Goal: Task Accomplishment & Management: Use online tool/utility

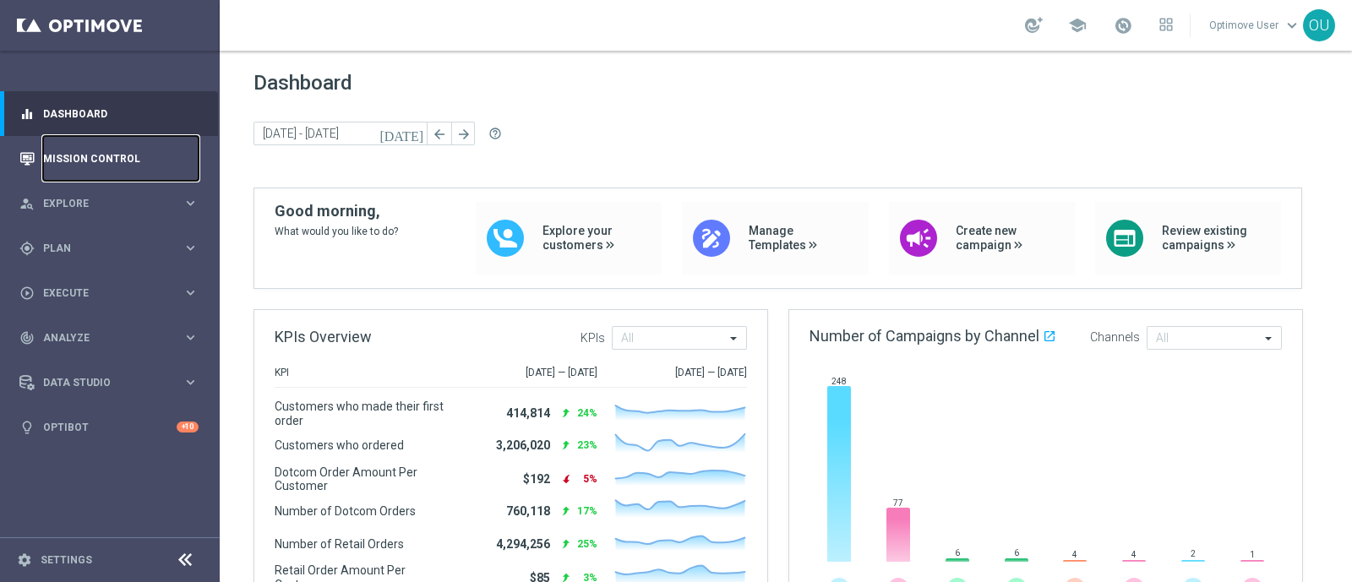
click at [90, 147] on link "Mission Control" at bounding box center [120, 158] width 155 height 45
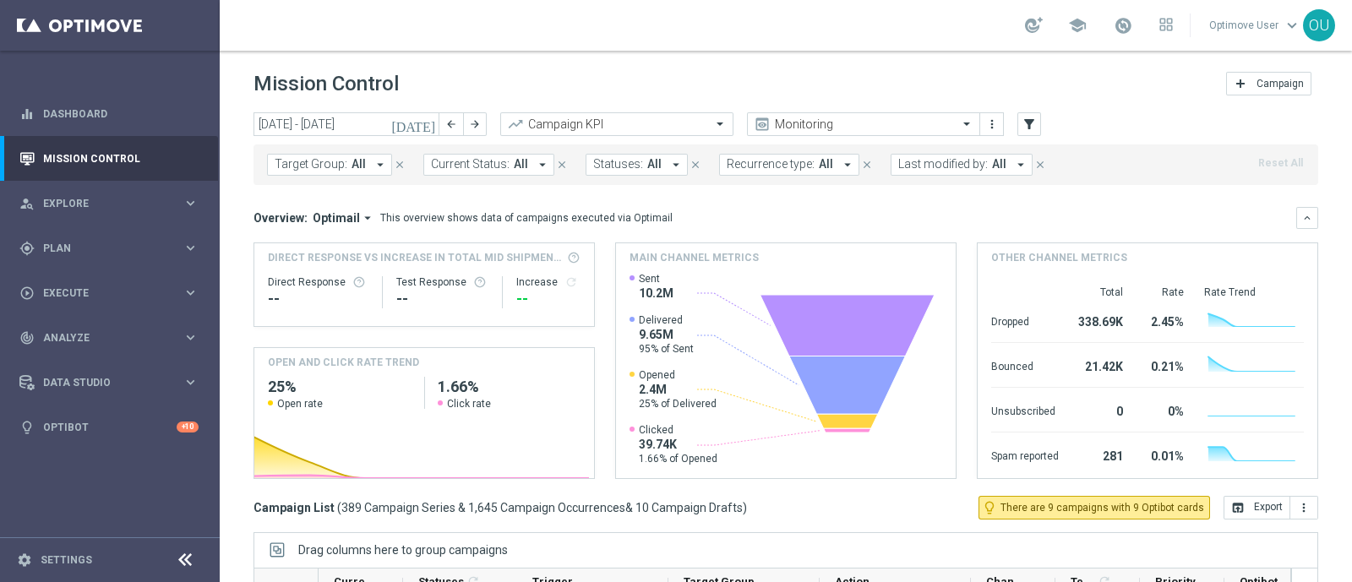
click at [346, 166] on button "Target Group: All arrow_drop_down" at bounding box center [329, 165] width 125 height 22
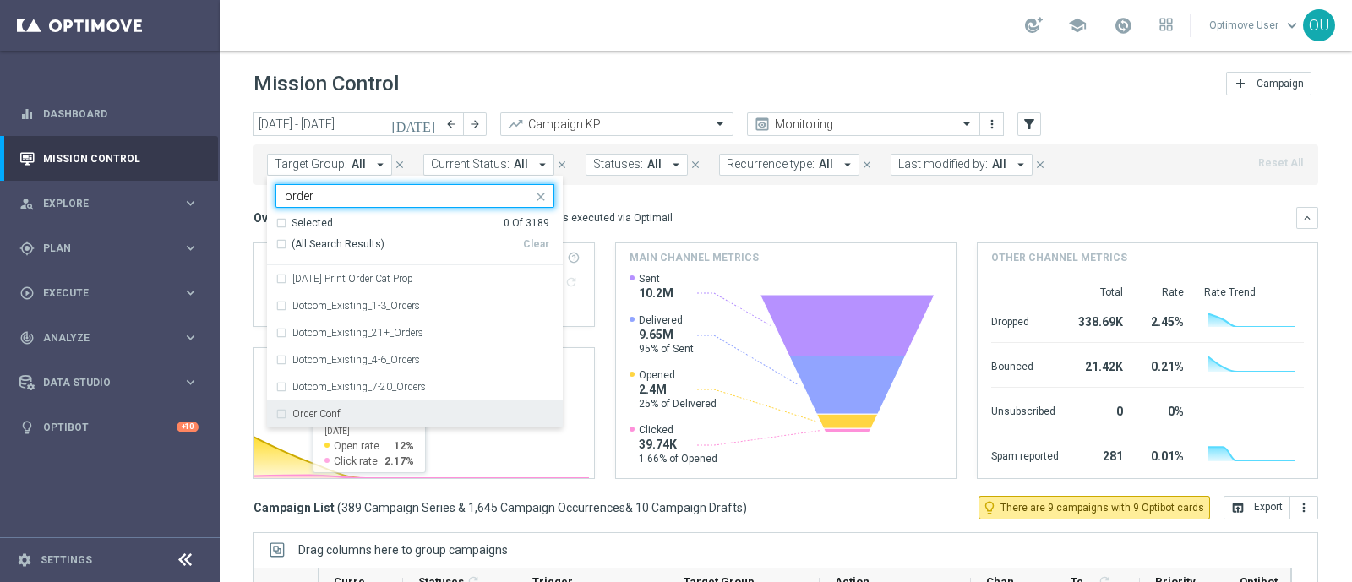
click at [290, 410] on div "Order Conf" at bounding box center [414, 414] width 279 height 27
type input "order"
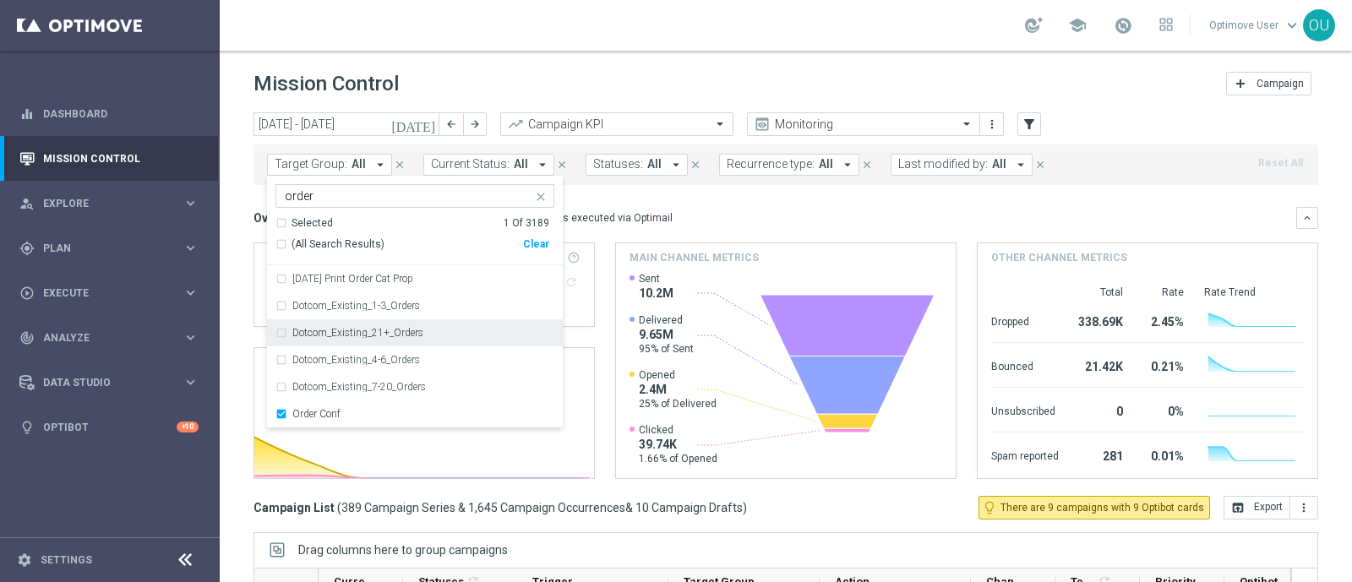
click at [232, 255] on div "[DATE] [DATE] - [DATE] arrow_back arrow_forward Campaign KPI trending_up Monito…" at bounding box center [786, 339] width 1132 height 455
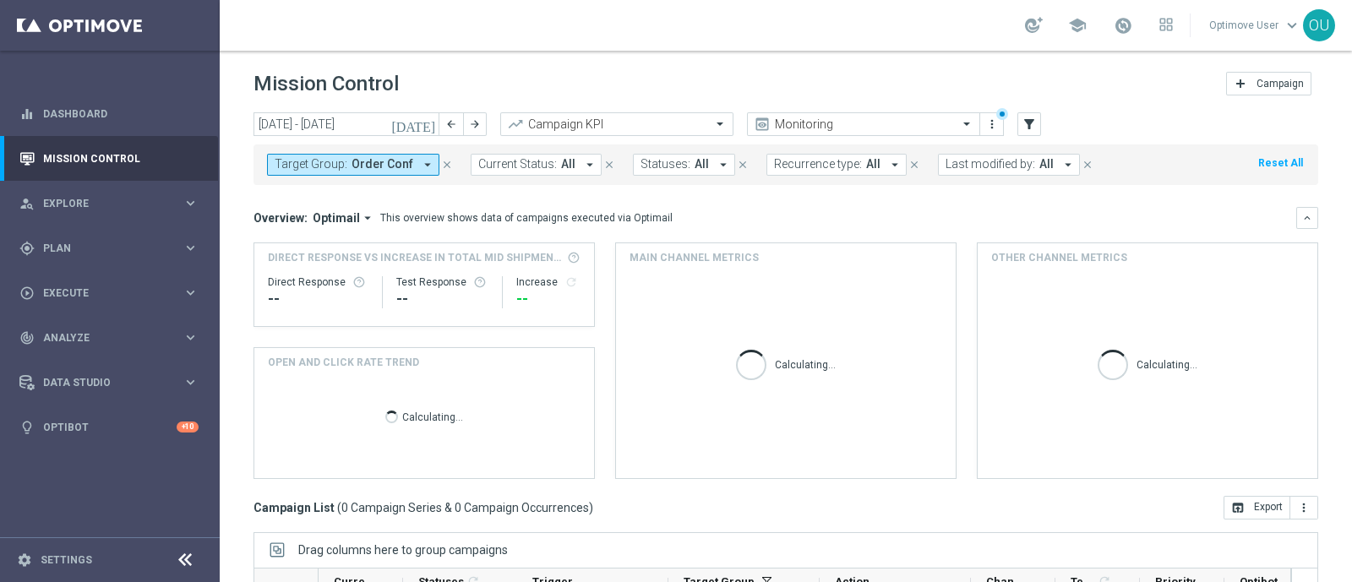
click at [428, 128] on icon "[DATE]" at bounding box center [414, 124] width 46 height 15
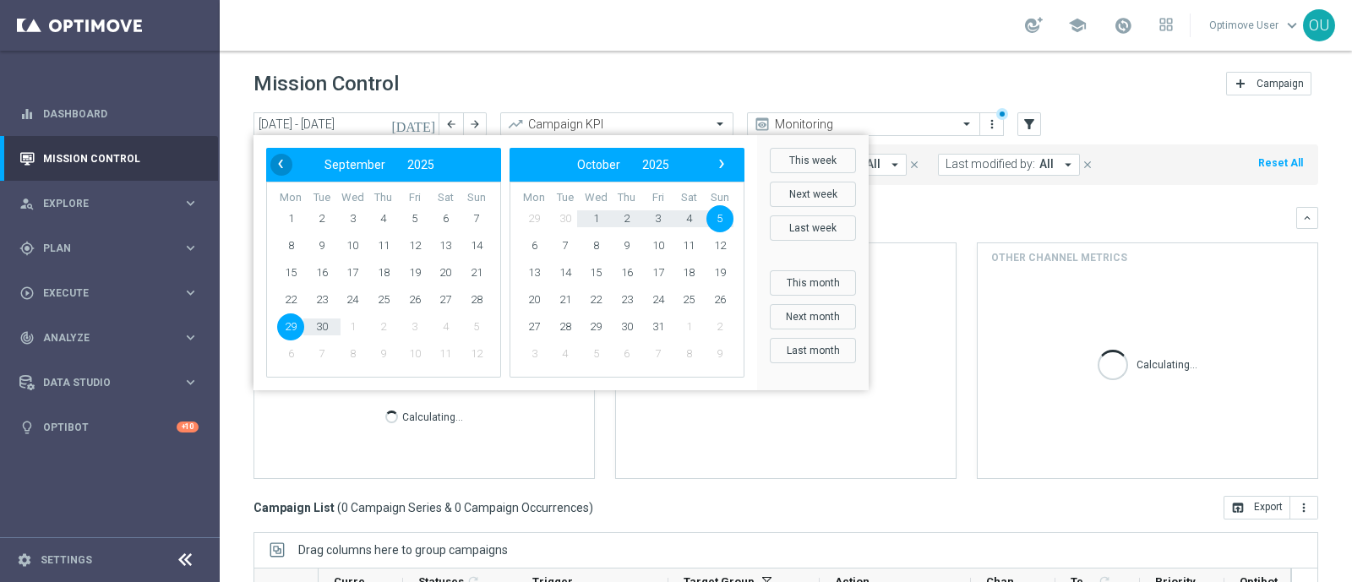
click at [281, 166] on span "‹" at bounding box center [281, 164] width 22 height 22
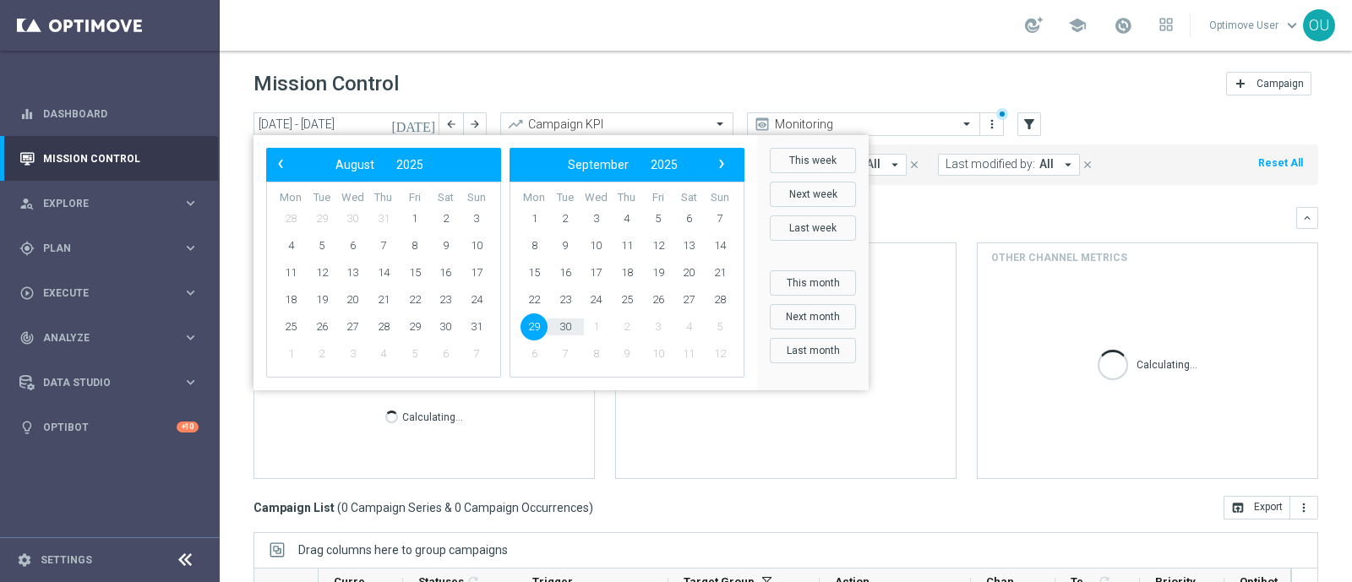
click at [281, 166] on span "‹" at bounding box center [281, 164] width 22 height 22
click at [322, 217] on span "1" at bounding box center [321, 218] width 27 height 27
click at [724, 164] on span "›" at bounding box center [722, 164] width 22 height 22
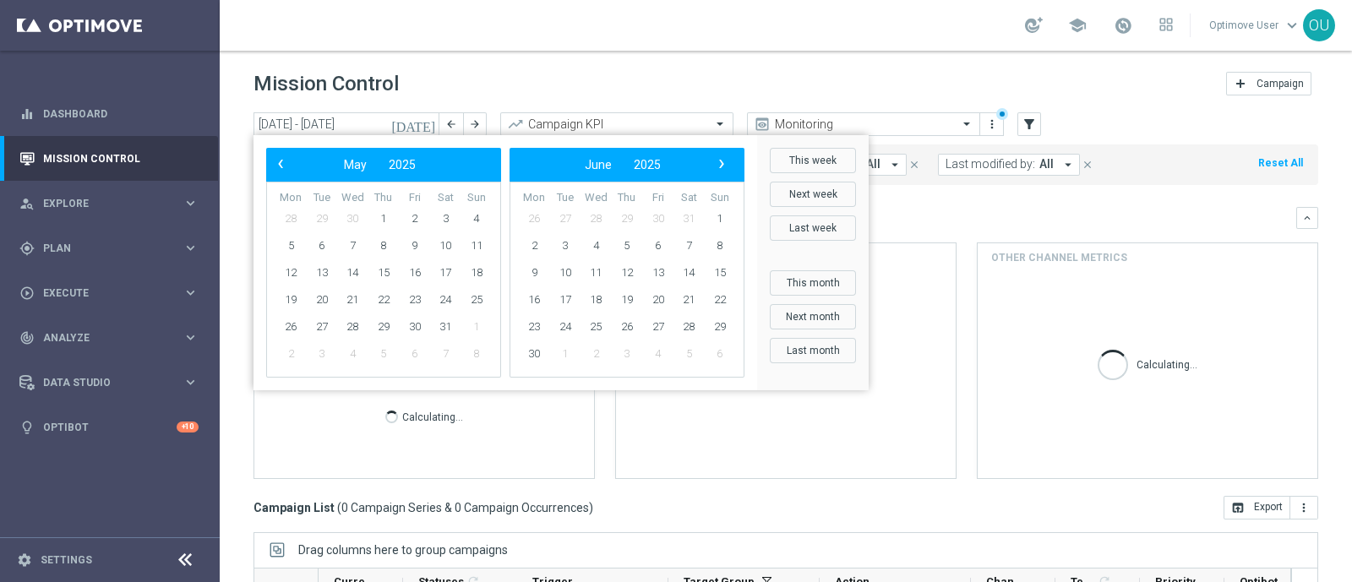
click at [724, 164] on span "›" at bounding box center [722, 164] width 22 height 22
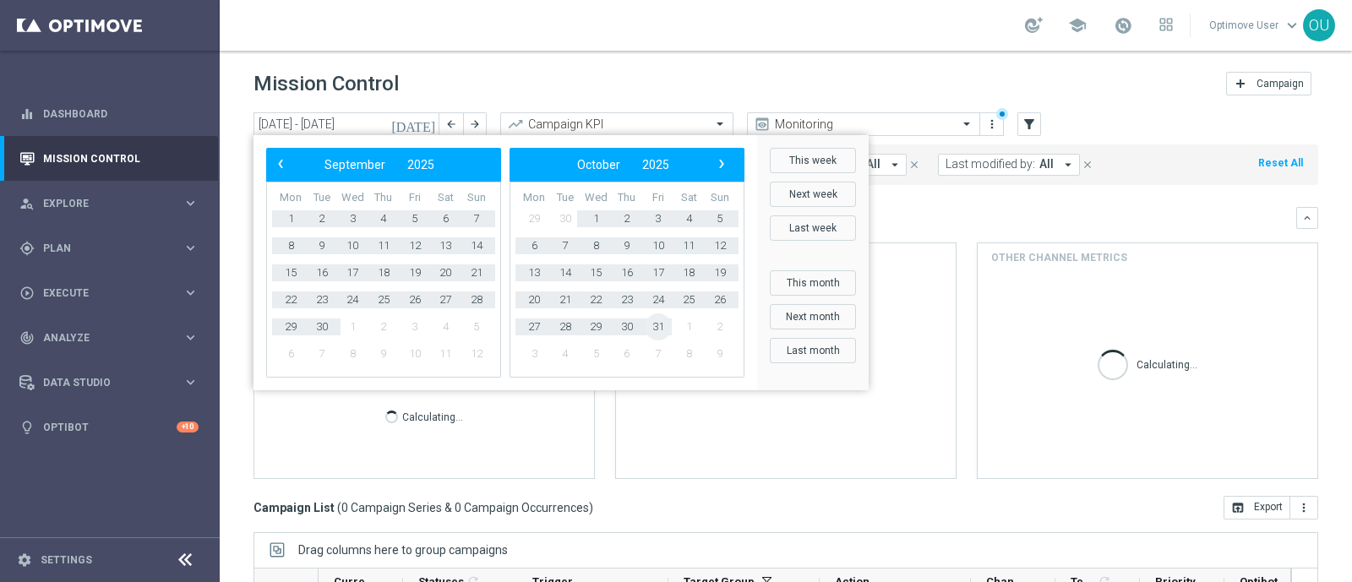
click at [658, 324] on span "31" at bounding box center [658, 326] width 27 height 27
type input "[DATE] - [DATE]"
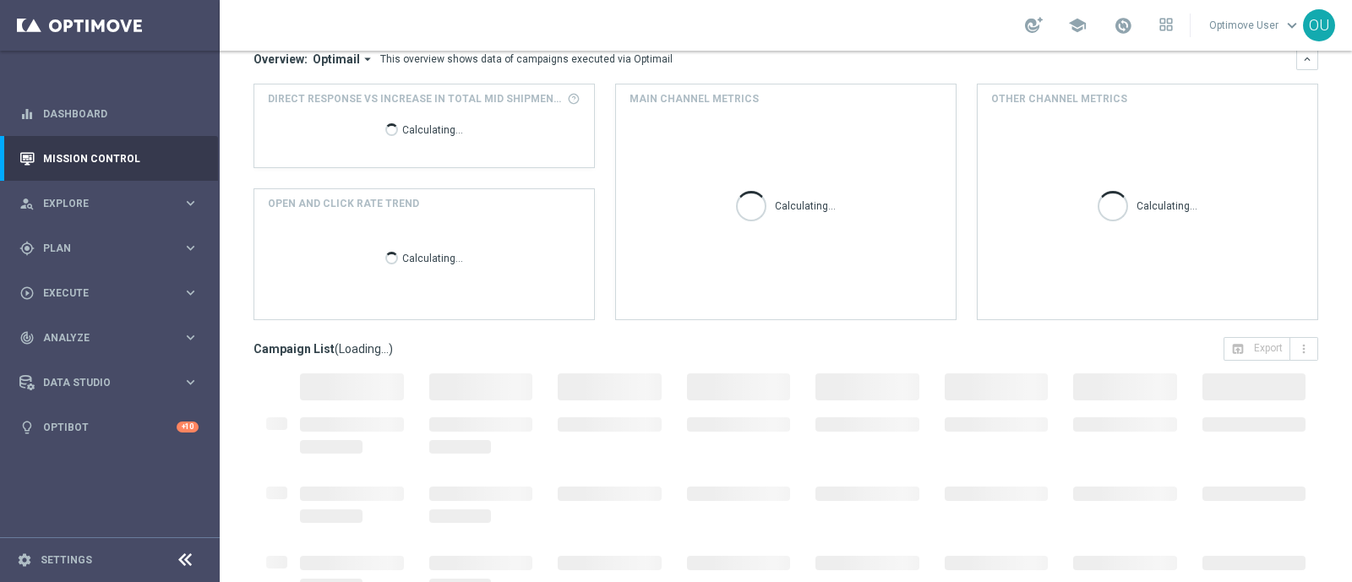
scroll to position [262, 0]
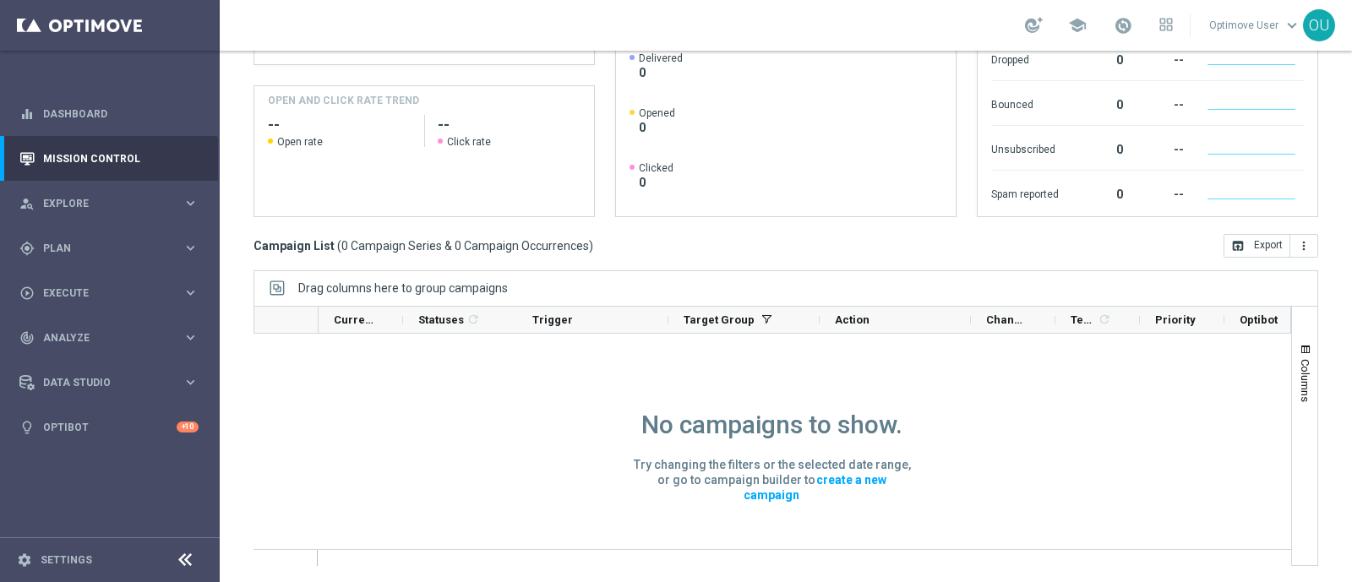
click at [1255, 23] on link "Optimove User keyboard_arrow_down" at bounding box center [1255, 25] width 95 height 25
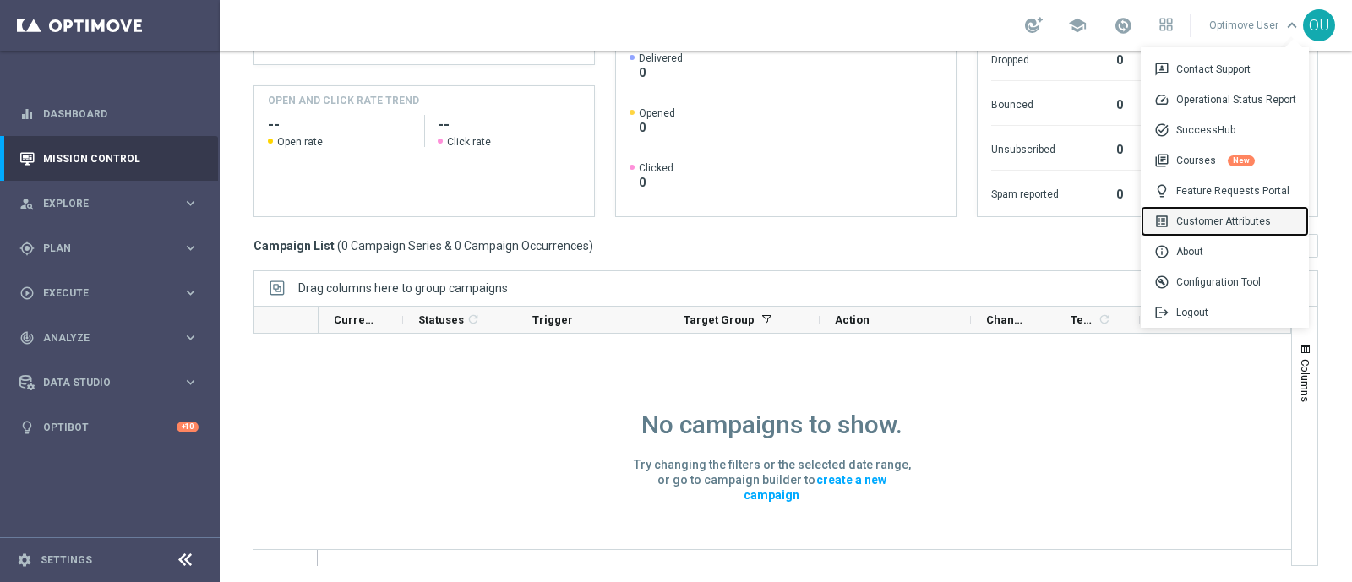
click at [1224, 230] on div "list_alt Customer Attributes" at bounding box center [1225, 221] width 168 height 30
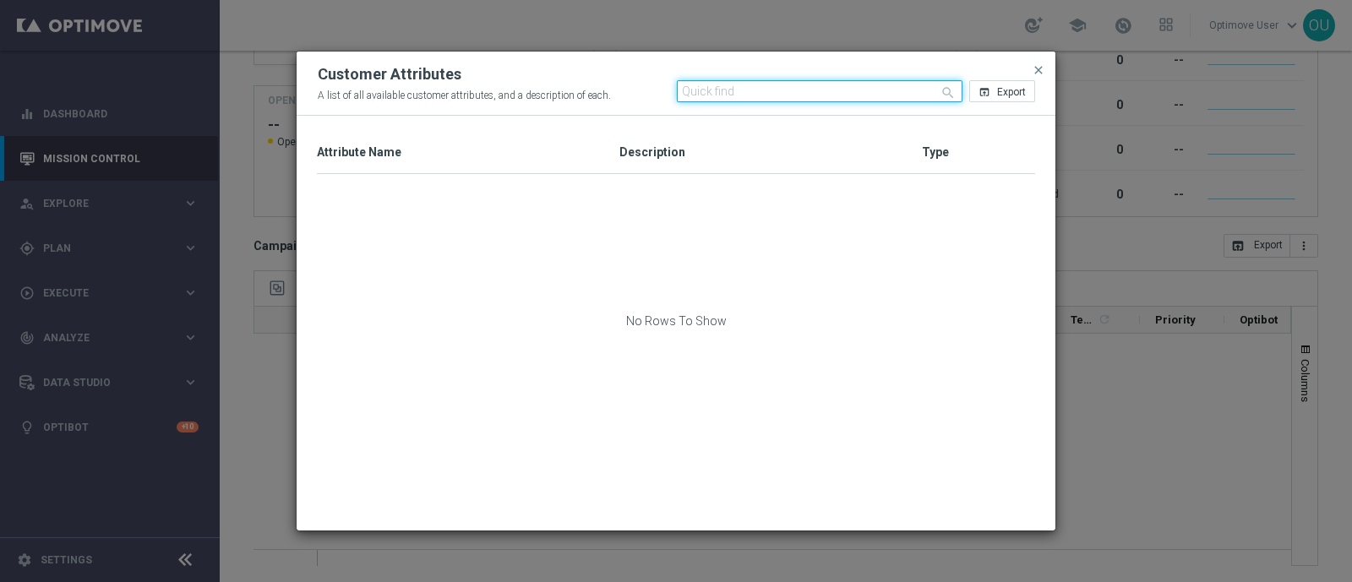
click at [705, 90] on input "text" at bounding box center [820, 91] width 286 height 22
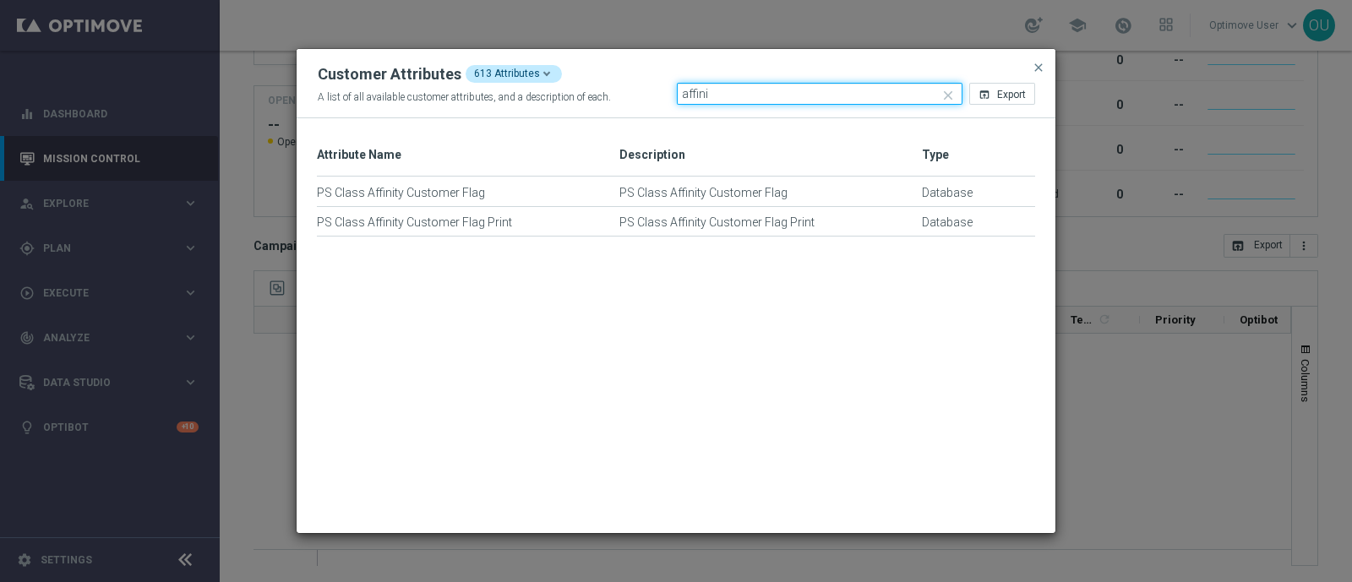
drag, startPoint x: 716, startPoint y: 93, endPoint x: 638, endPoint y: 101, distance: 78.2
click at [638, 101] on div "Customer Attributes 613 Attributes A list of all available customer attributes,…" at bounding box center [676, 85] width 717 height 40
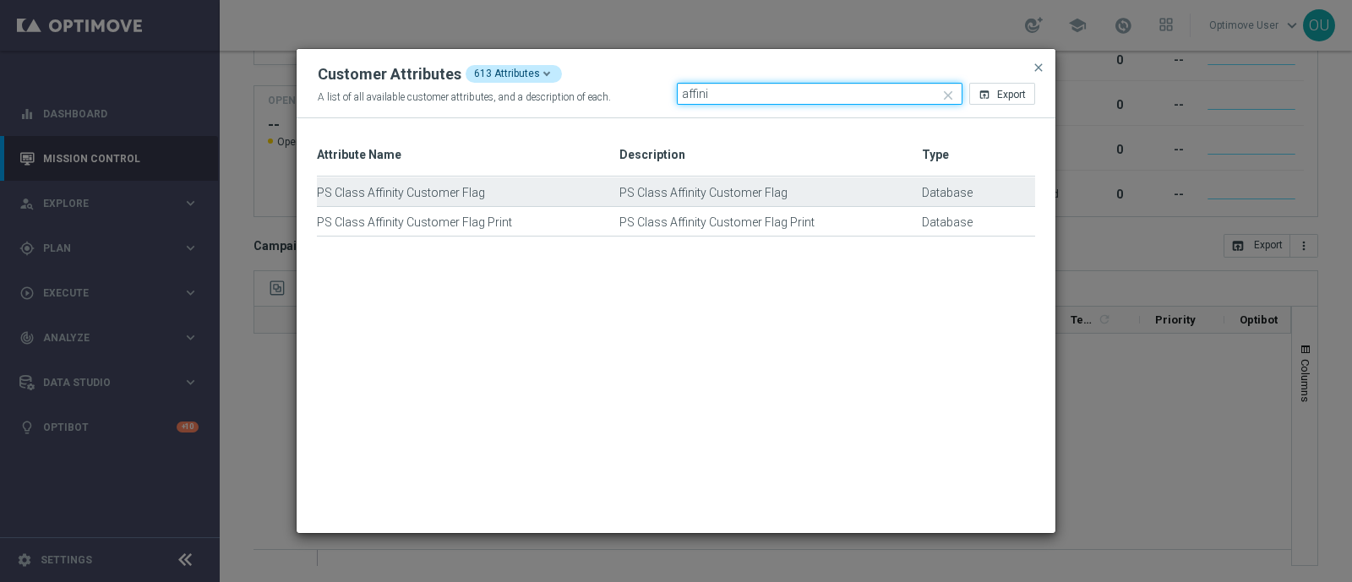
type input "affini"
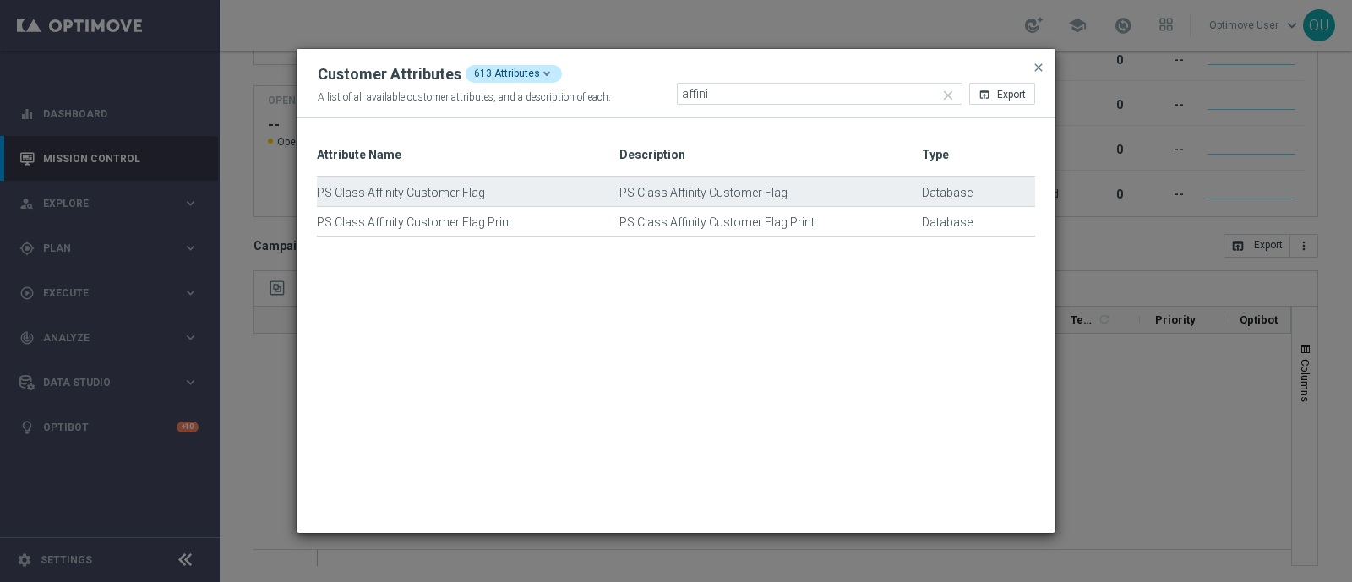
drag, startPoint x: 483, startPoint y: 188, endPoint x: 324, endPoint y: 199, distance: 159.3
click at [324, 199] on div "PS Class Affinity Customer Flag" at bounding box center [468, 200] width 303 height 29
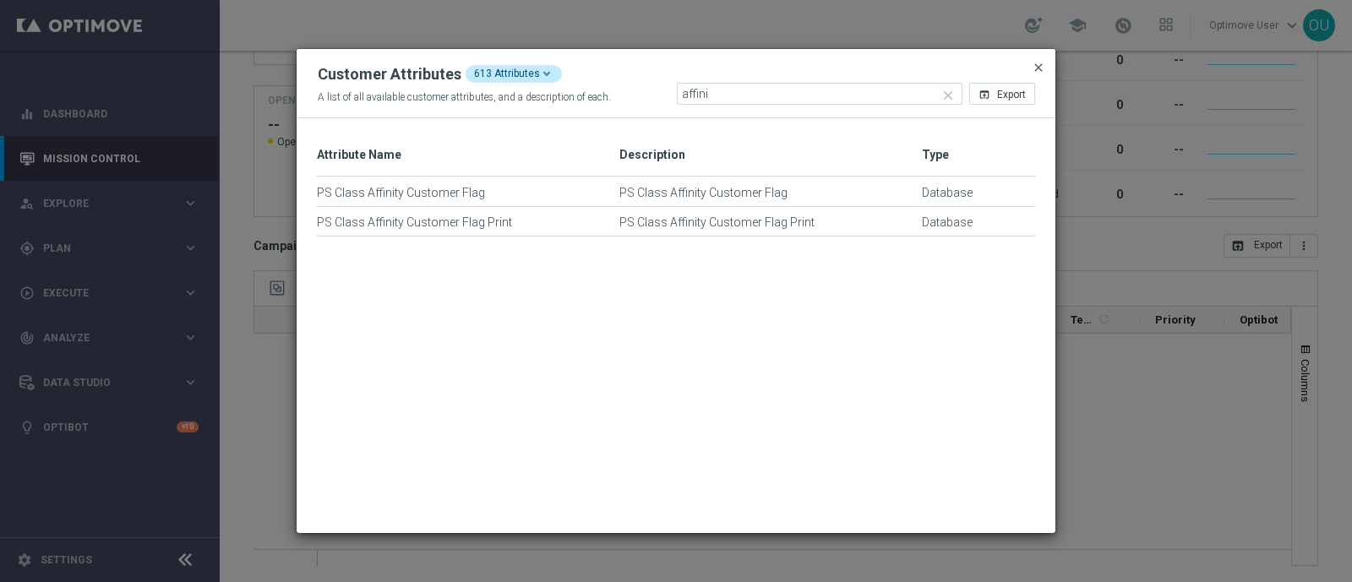
click at [1037, 68] on span "close" at bounding box center [1039, 68] width 14 height 14
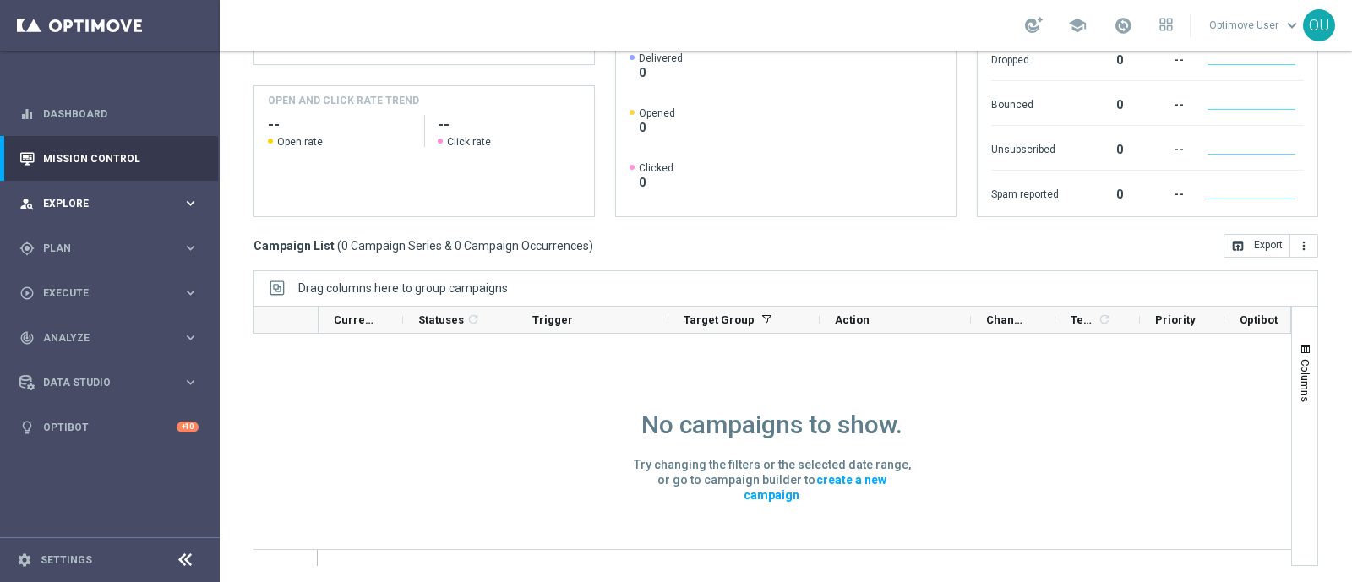
click at [67, 200] on span "Explore" at bounding box center [112, 204] width 139 height 10
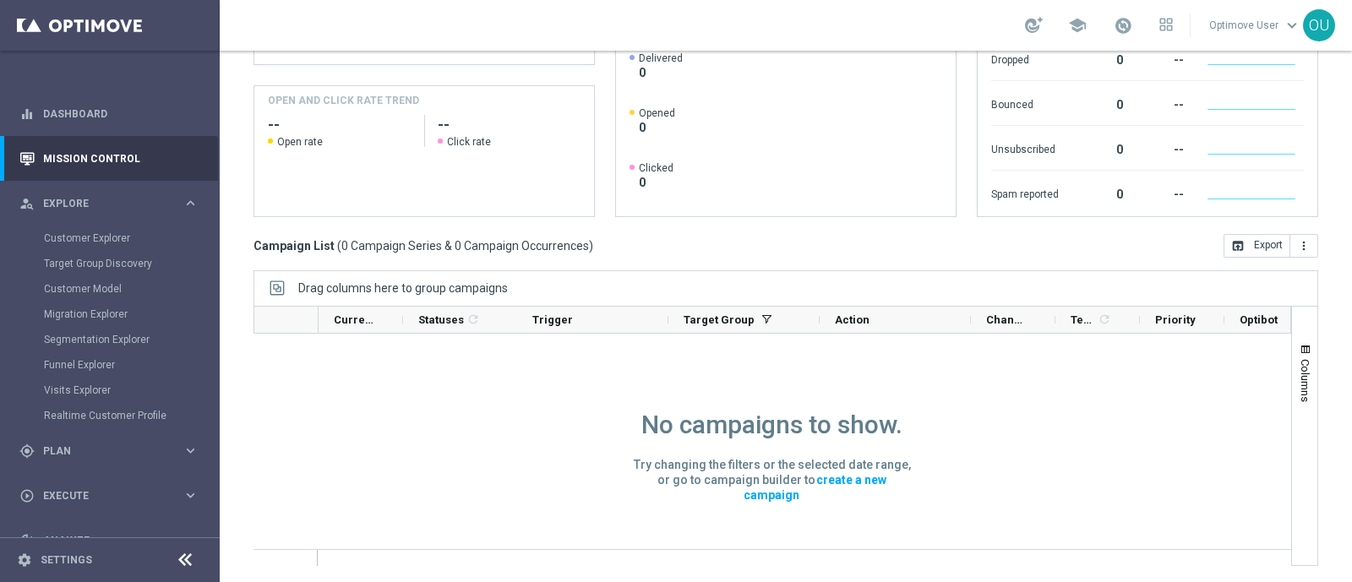
click at [106, 230] on div "Customer Explorer" at bounding box center [131, 238] width 174 height 25
click at [111, 232] on link "Customer Explorer" at bounding box center [110, 239] width 132 height 14
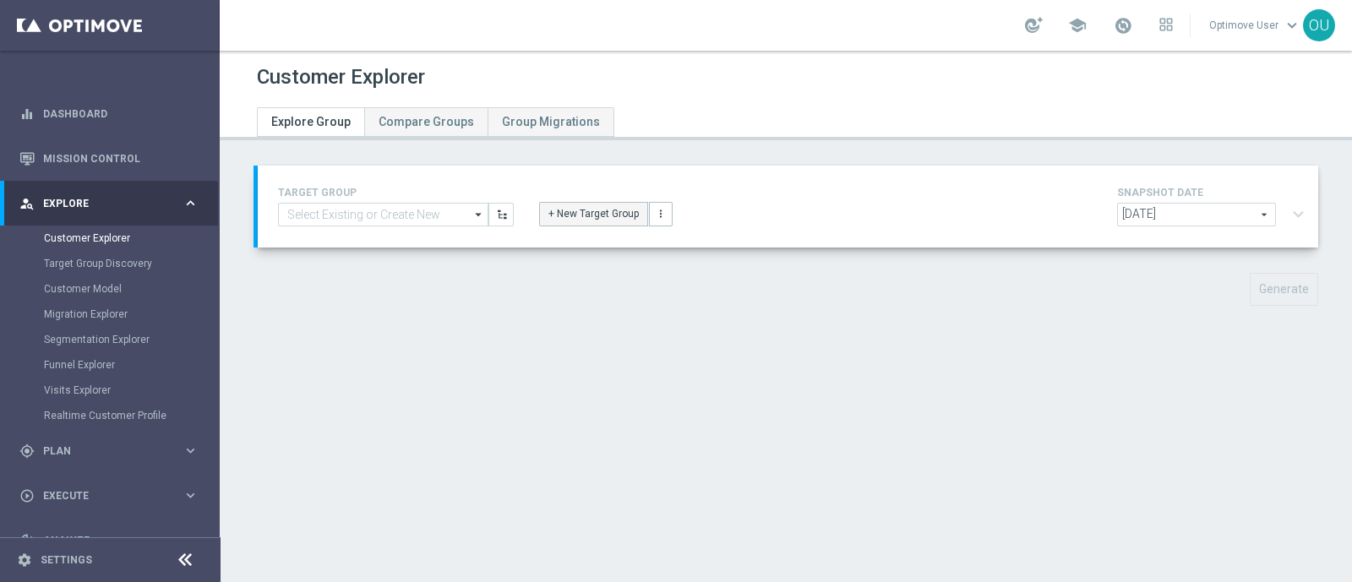
click at [612, 207] on button "+ New Target Group" at bounding box center [593, 214] width 109 height 24
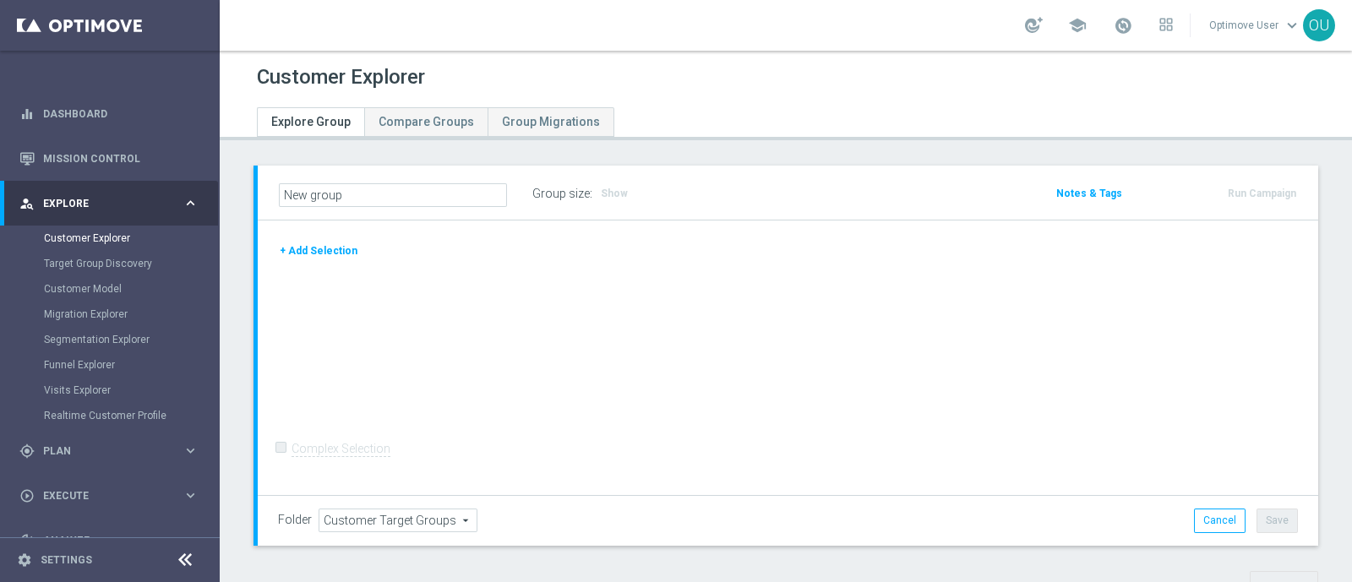
click at [335, 243] on button "+ Add Selection" at bounding box center [318, 251] width 81 height 19
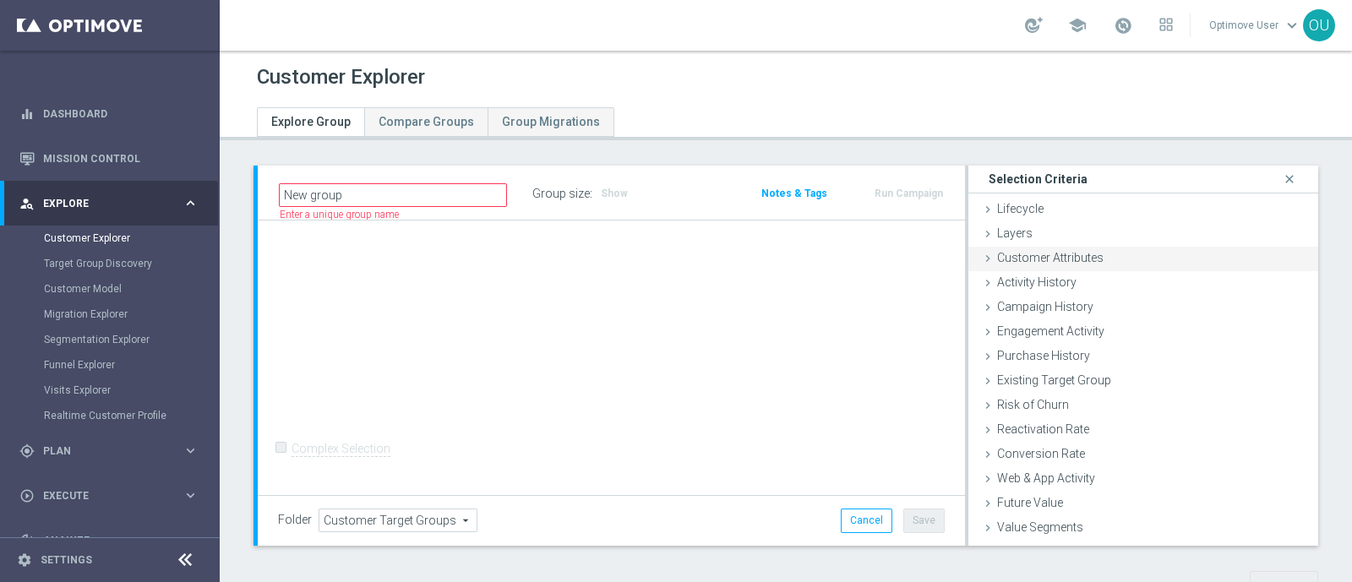
click at [1062, 255] on span "Customer Attributes" at bounding box center [1050, 258] width 106 height 14
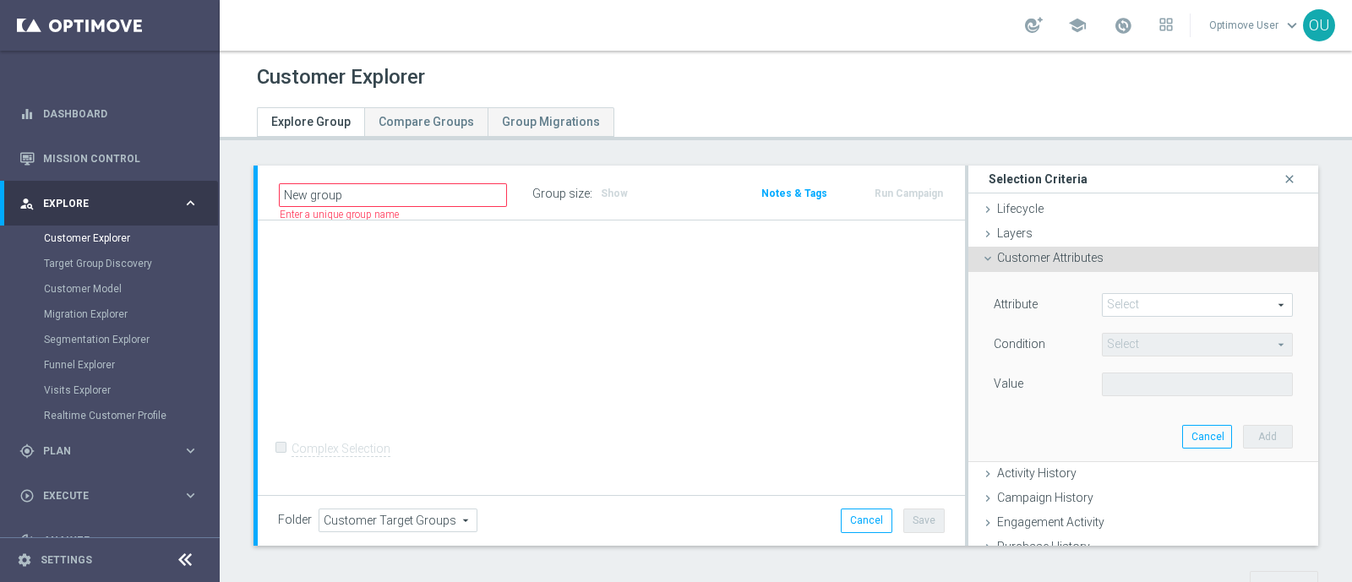
click at [1150, 303] on span at bounding box center [1197, 305] width 189 height 22
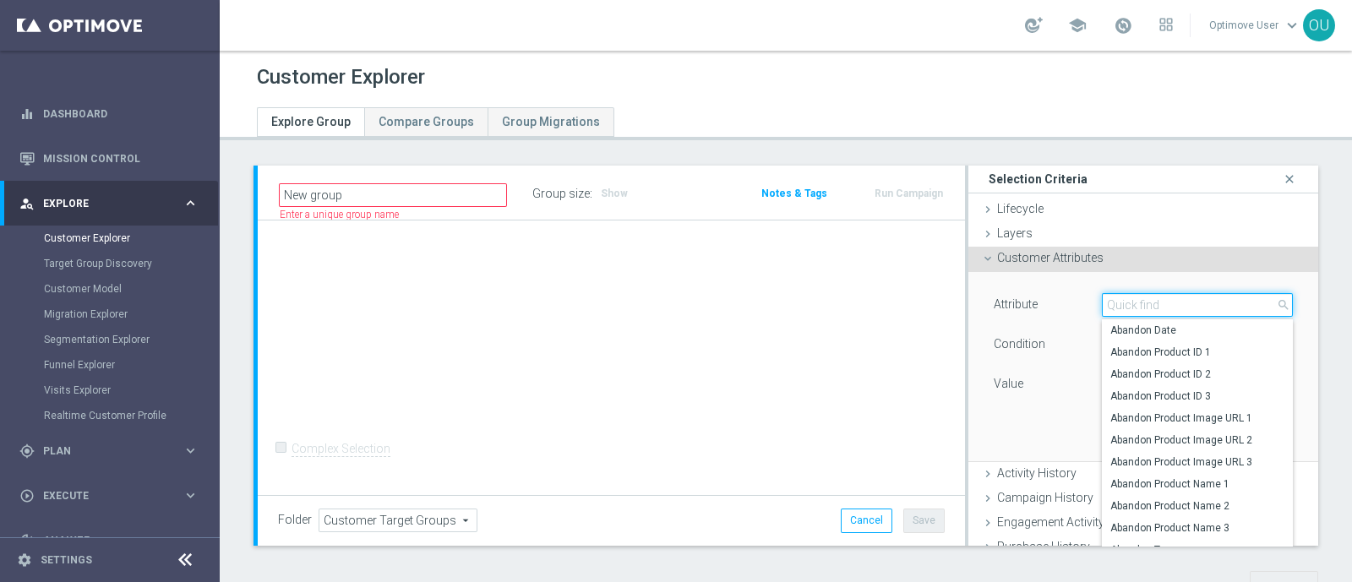
click at [1150, 303] on input "search" at bounding box center [1197, 305] width 191 height 24
type input "affini"
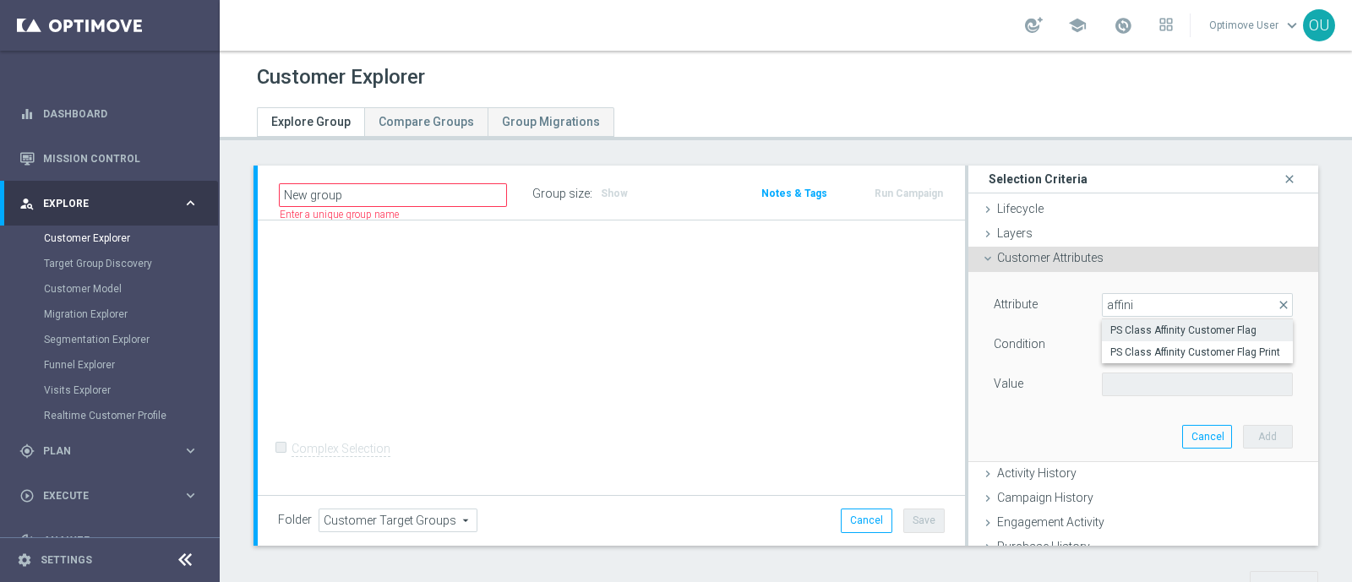
click at [1179, 334] on span "PS Class Affinity Customer Flag" at bounding box center [1197, 331] width 174 height 14
type input "PS Class Affinity Customer Flag"
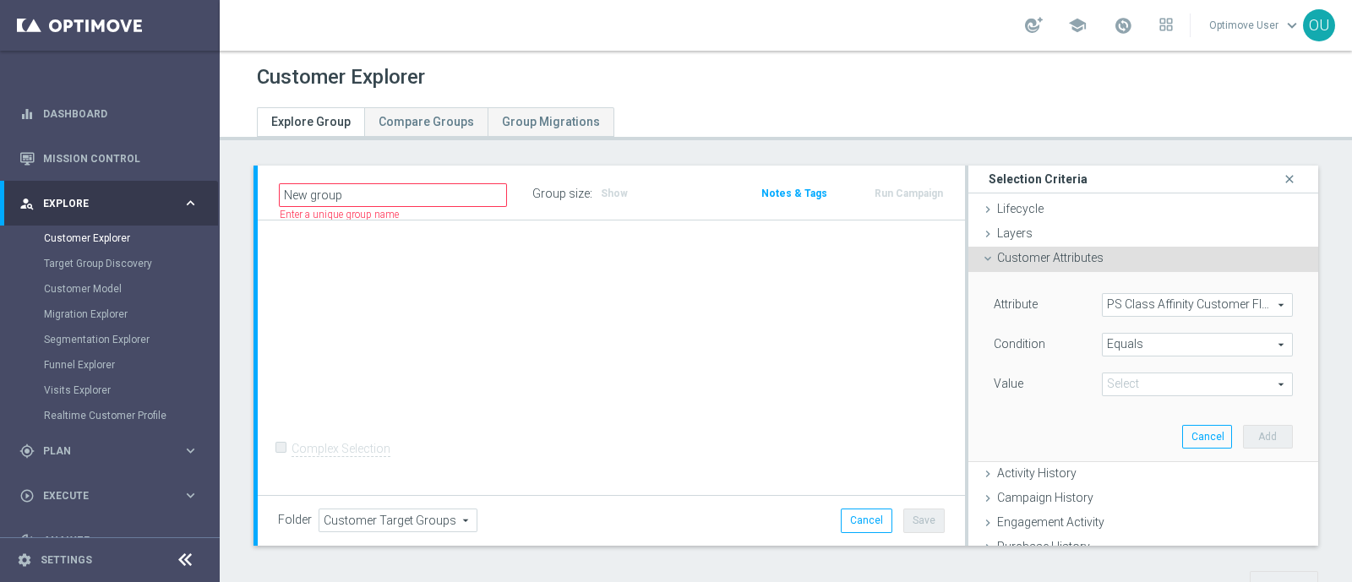
click at [1145, 344] on span "Equals" at bounding box center [1197, 345] width 189 height 22
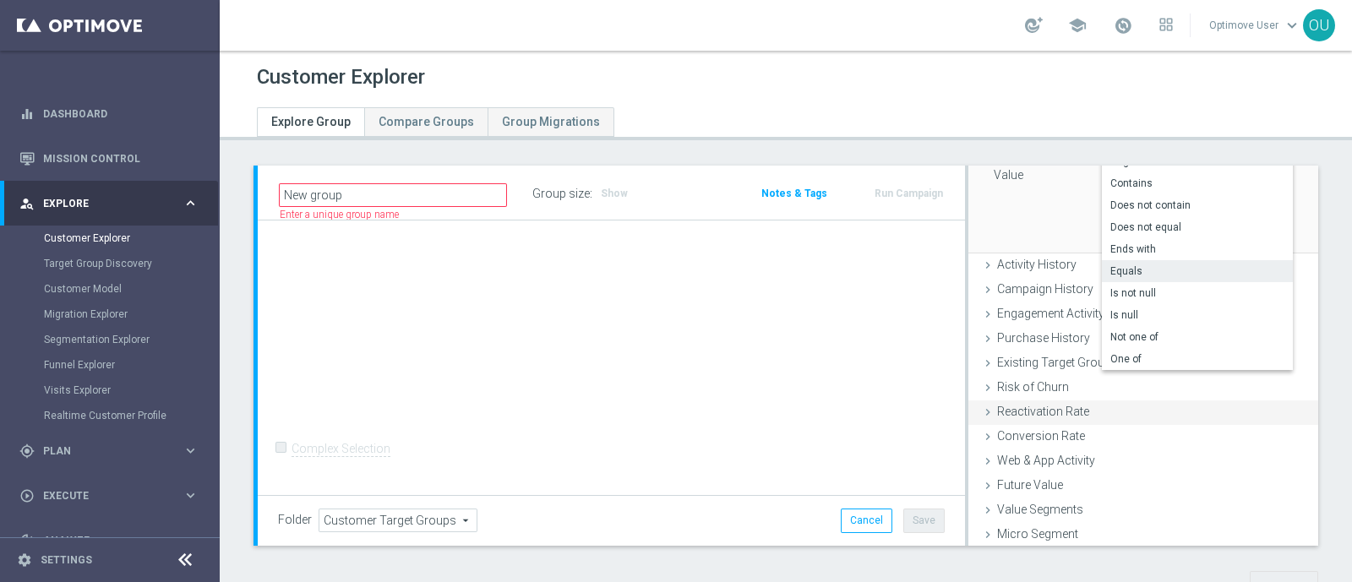
scroll to position [210, 0]
click at [1175, 347] on label "One of" at bounding box center [1197, 357] width 191 height 22
type input "One of"
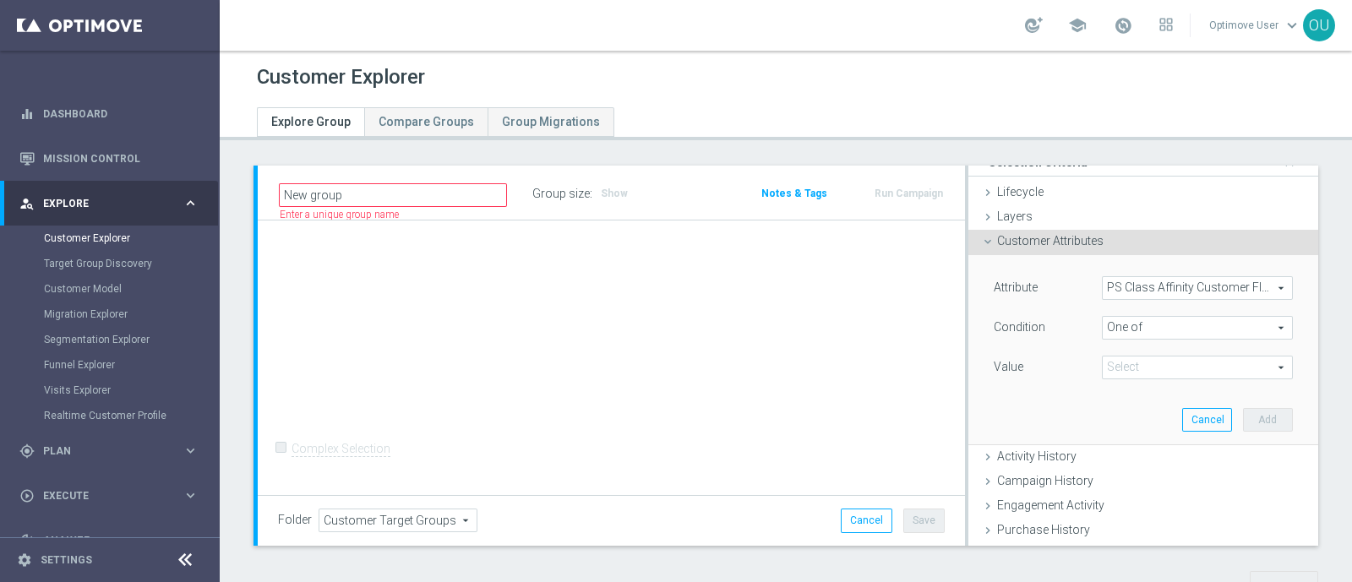
scroll to position [0, 0]
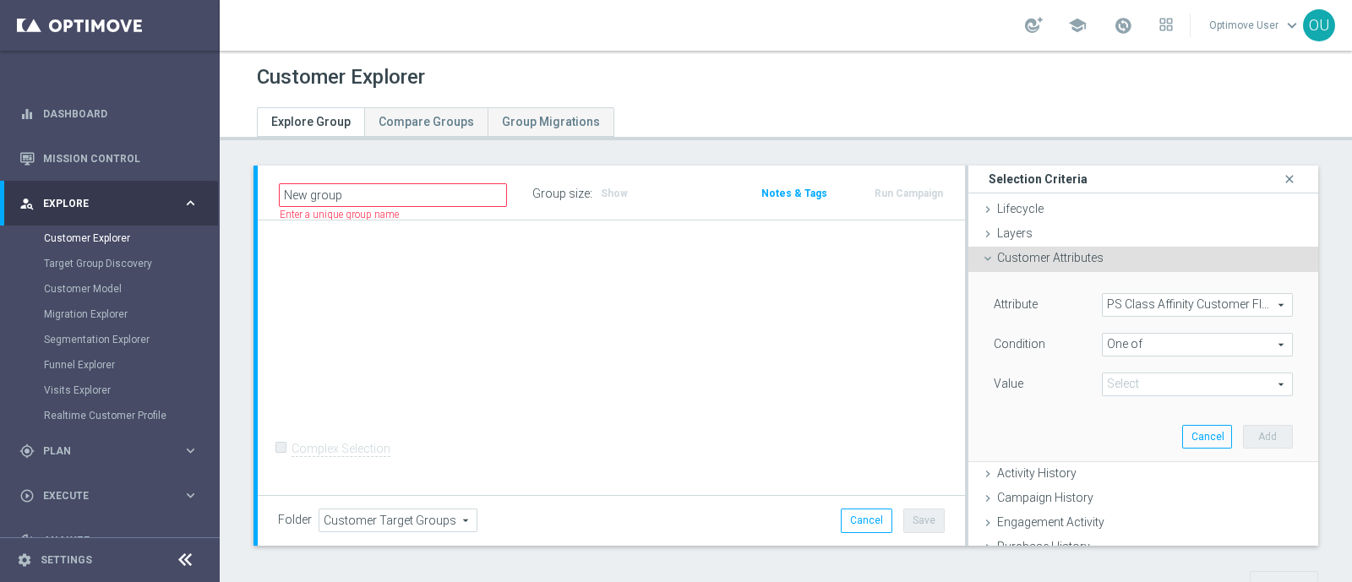
click at [1191, 385] on span at bounding box center [1197, 384] width 189 height 22
click at [1102, 421] on div "Yes" at bounding box center [1197, 432] width 191 height 22
click at [1102, 423] on div "Yes" at bounding box center [1197, 432] width 191 height 22
click at [1115, 431] on input "Yes" at bounding box center [1120, 431] width 11 height 11
checkbox input "true"
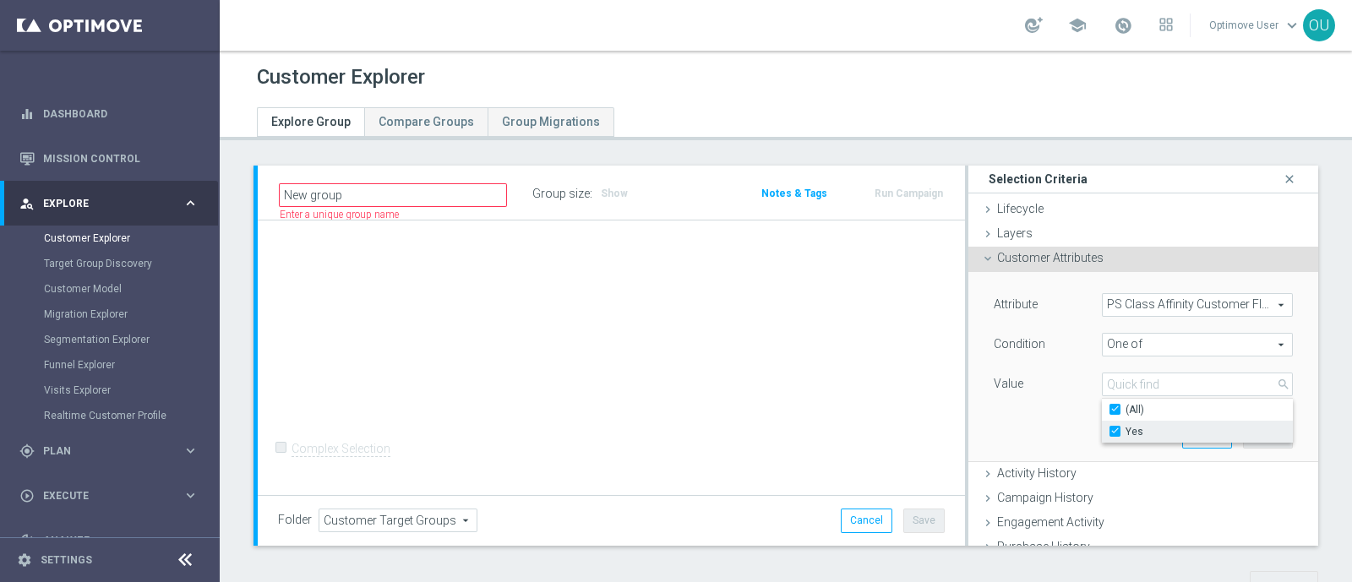
type input "Yes"
checkbox input "true"
click at [1000, 406] on div "Attribute PS Class Affinity Customer Flag PS Class Affinity Customer Flag arrow…" at bounding box center [1143, 366] width 324 height 189
click at [1243, 432] on button "Add" at bounding box center [1268, 437] width 50 height 24
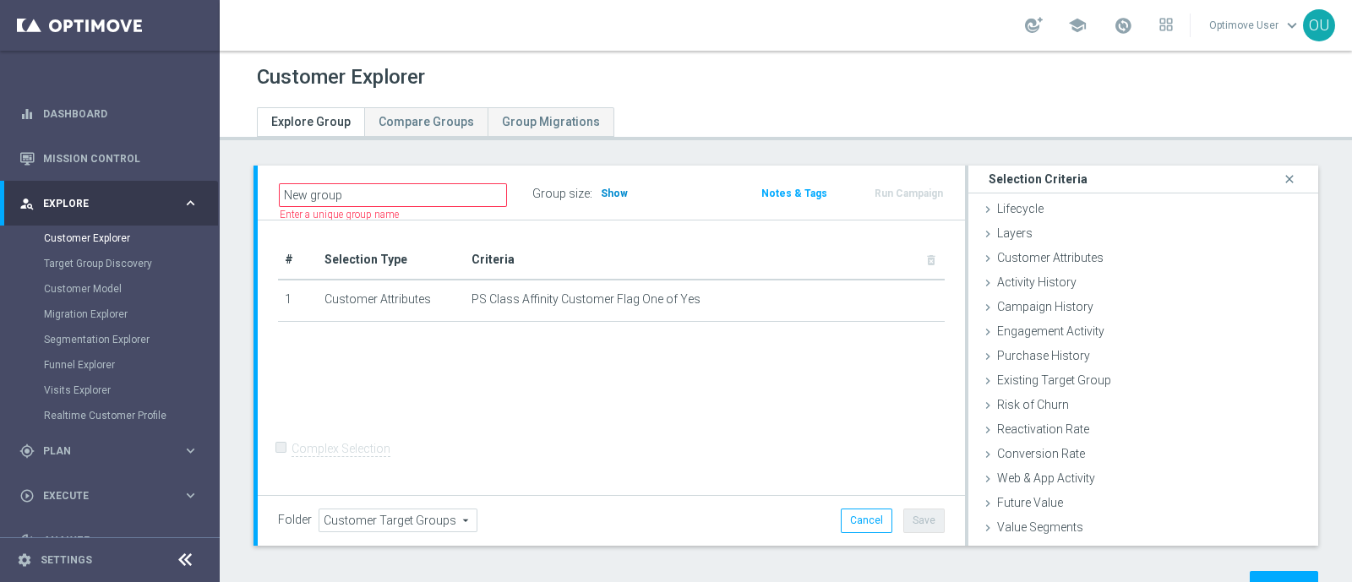
click at [617, 188] on span "Show" at bounding box center [614, 194] width 27 height 12
click at [1050, 264] on div "Customer Attributes done selection saved" at bounding box center [1143, 259] width 350 height 25
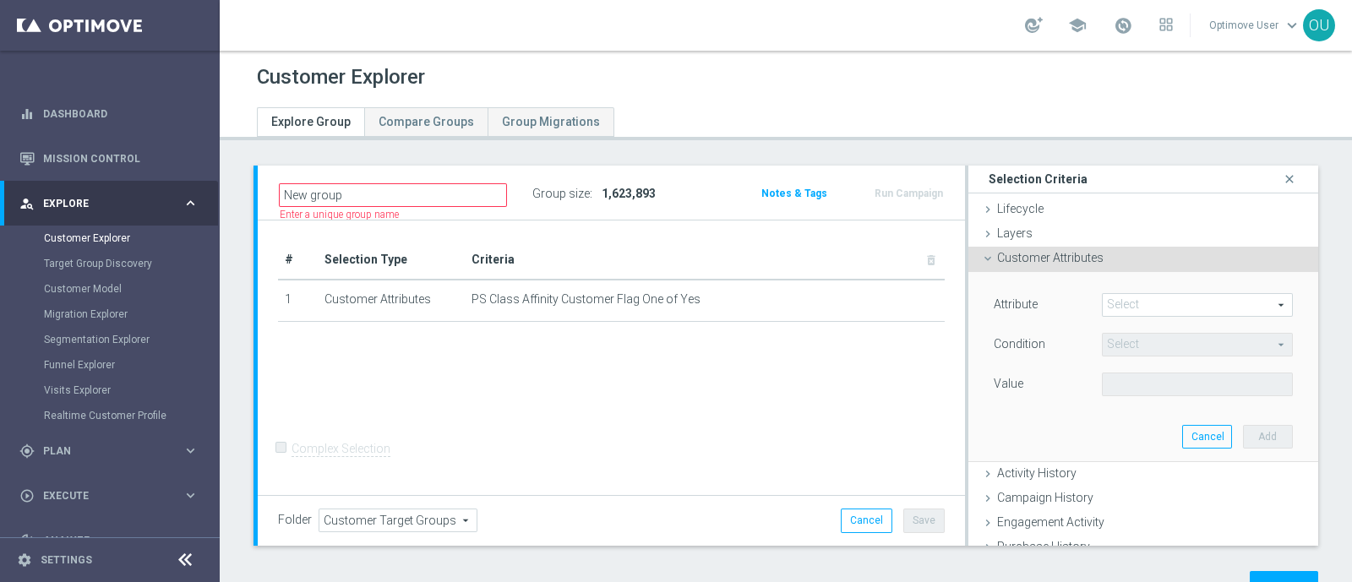
click at [1103, 306] on span at bounding box center [1197, 305] width 189 height 22
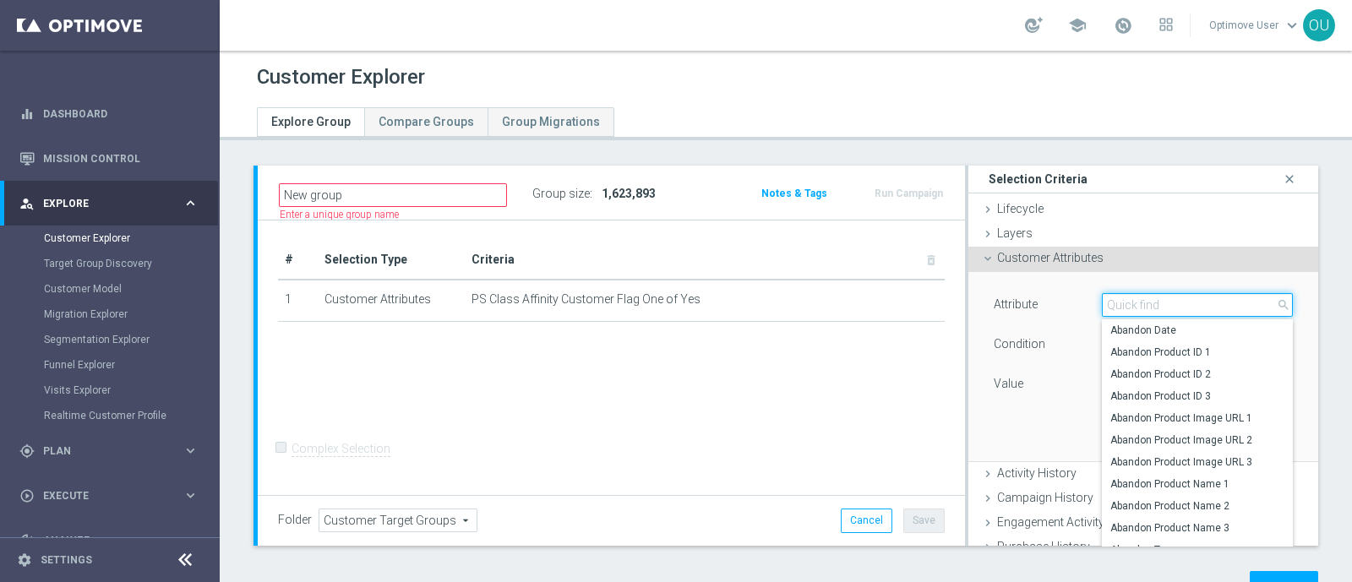
click at [1166, 305] on input "search" at bounding box center [1197, 305] width 191 height 24
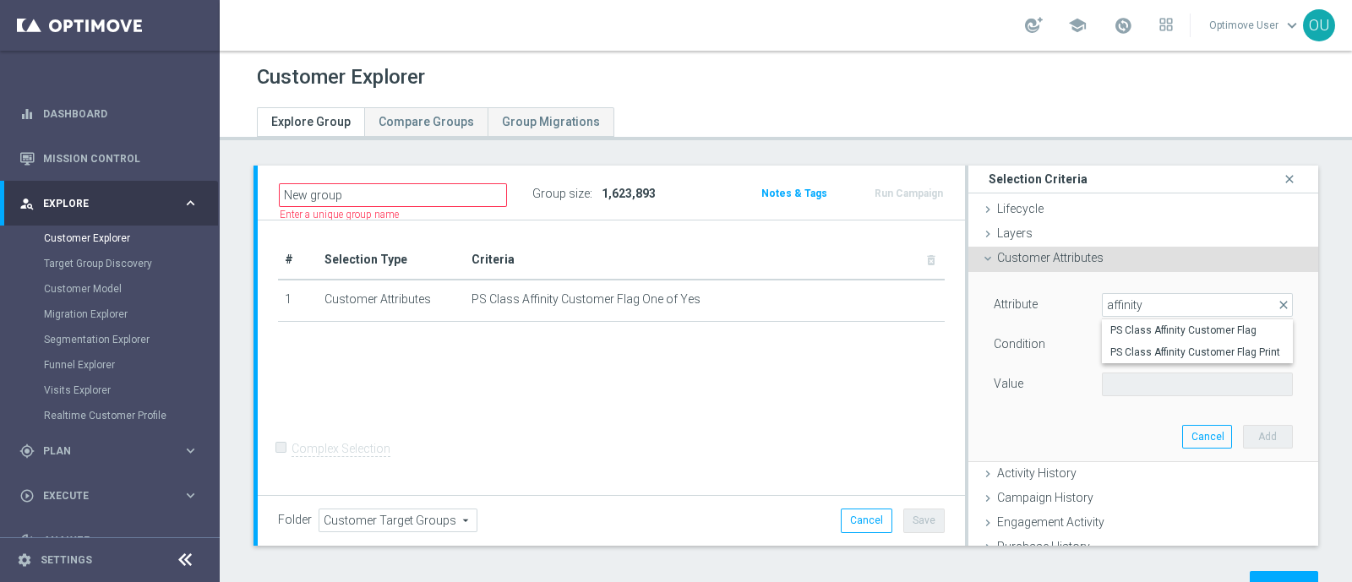
click at [178, 559] on icon at bounding box center [185, 560] width 20 height 20
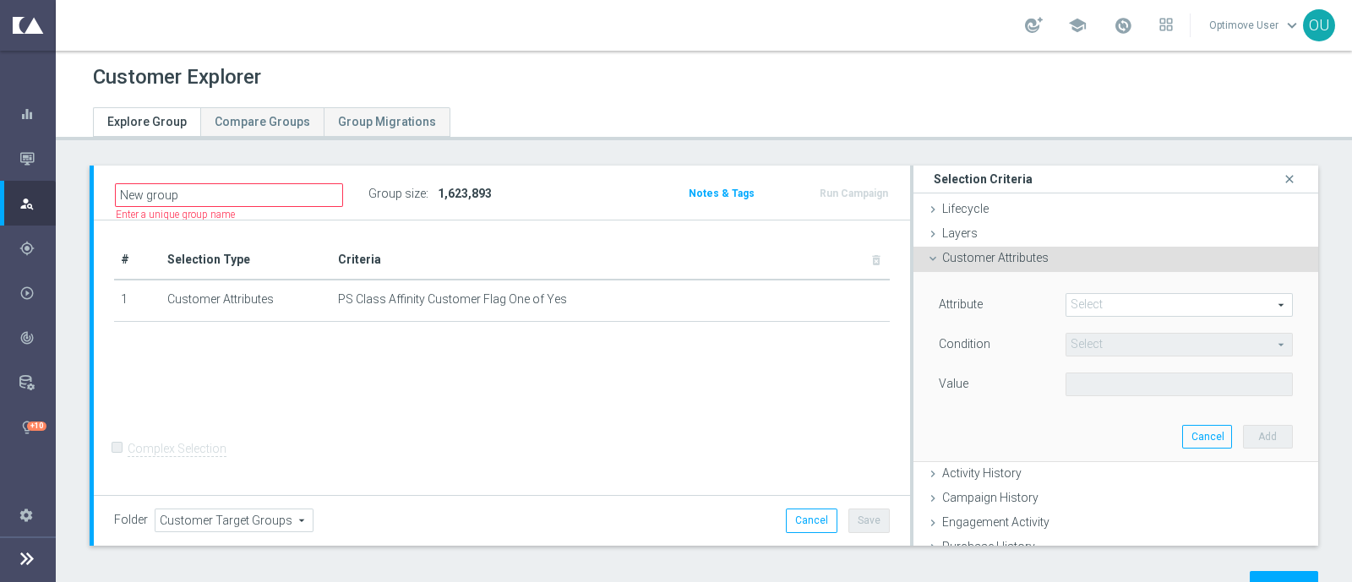
click at [1145, 300] on span at bounding box center [1179, 305] width 226 height 22
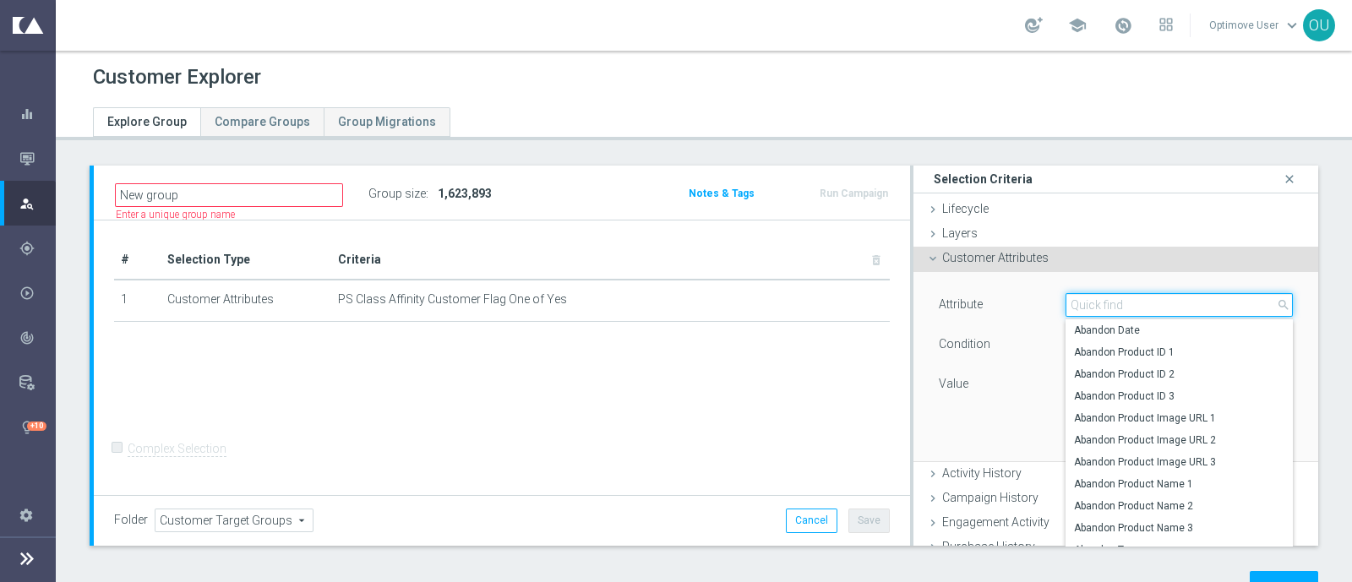
click at [1130, 308] on input "search" at bounding box center [1179, 305] width 227 height 24
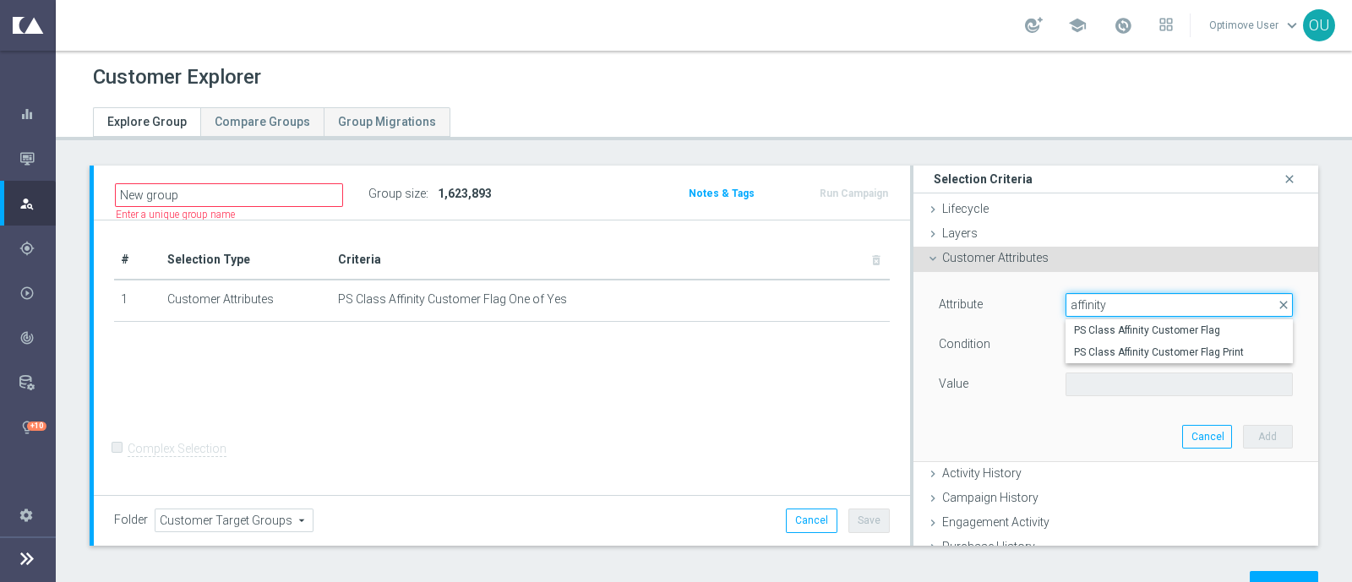
type input "affinity"
click at [1282, 289] on div "Attribute Select arrow_drop_down affinity close PS Class Affinity Customer Flag…" at bounding box center [1115, 367] width 405 height 191
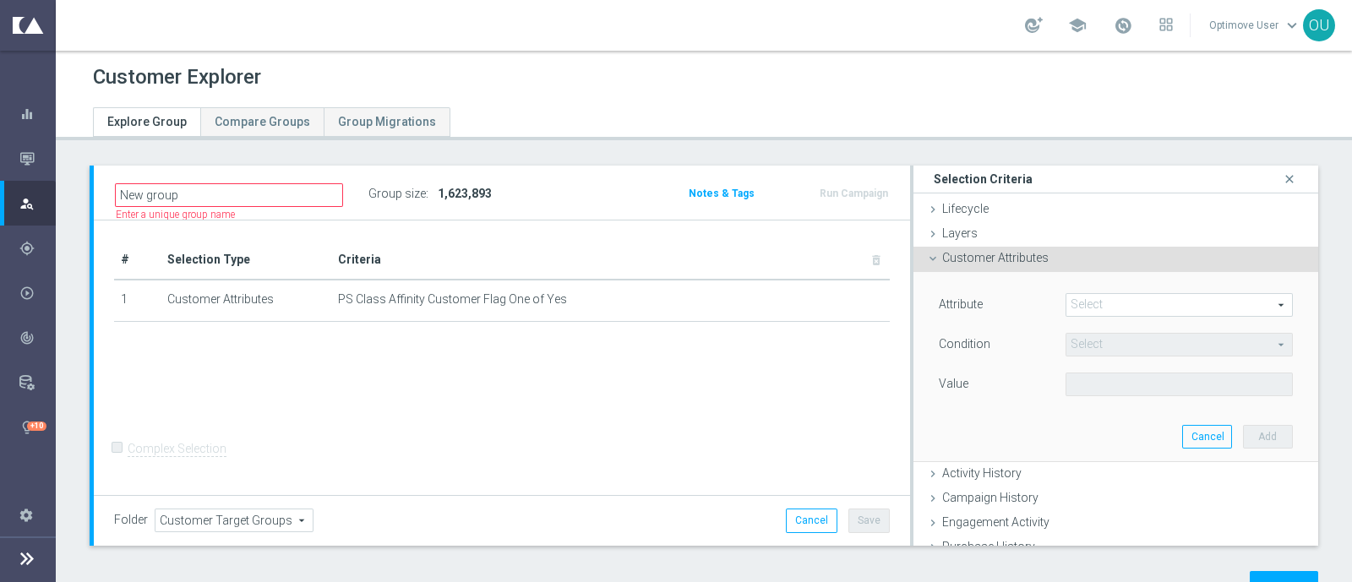
click at [1225, 295] on span at bounding box center [1179, 305] width 226 height 22
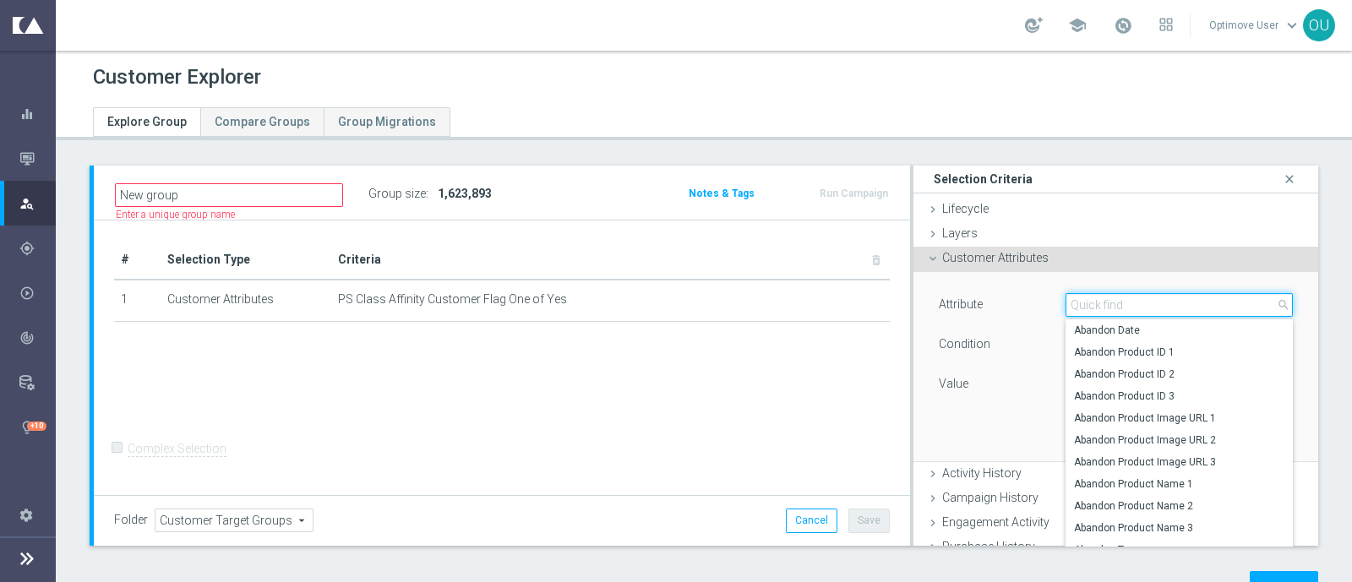
click at [1225, 296] on input "search" at bounding box center [1179, 305] width 227 height 24
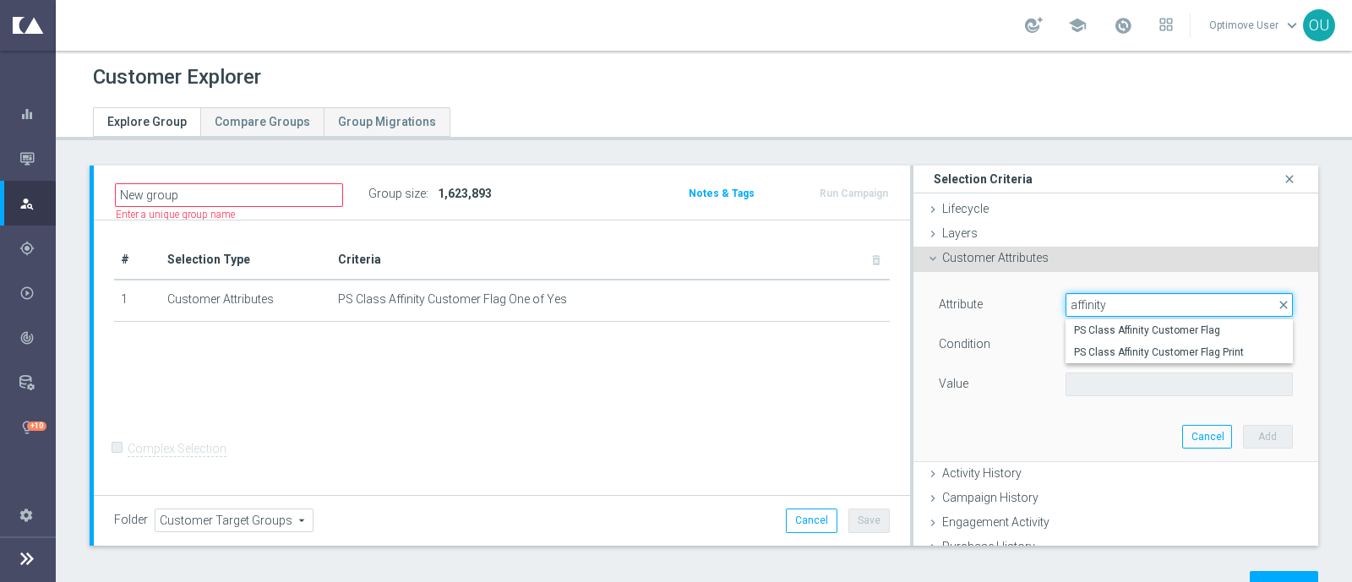
type input "affinity"
click at [34, 170] on div "Mission Control" at bounding box center [36, 158] width 35 height 45
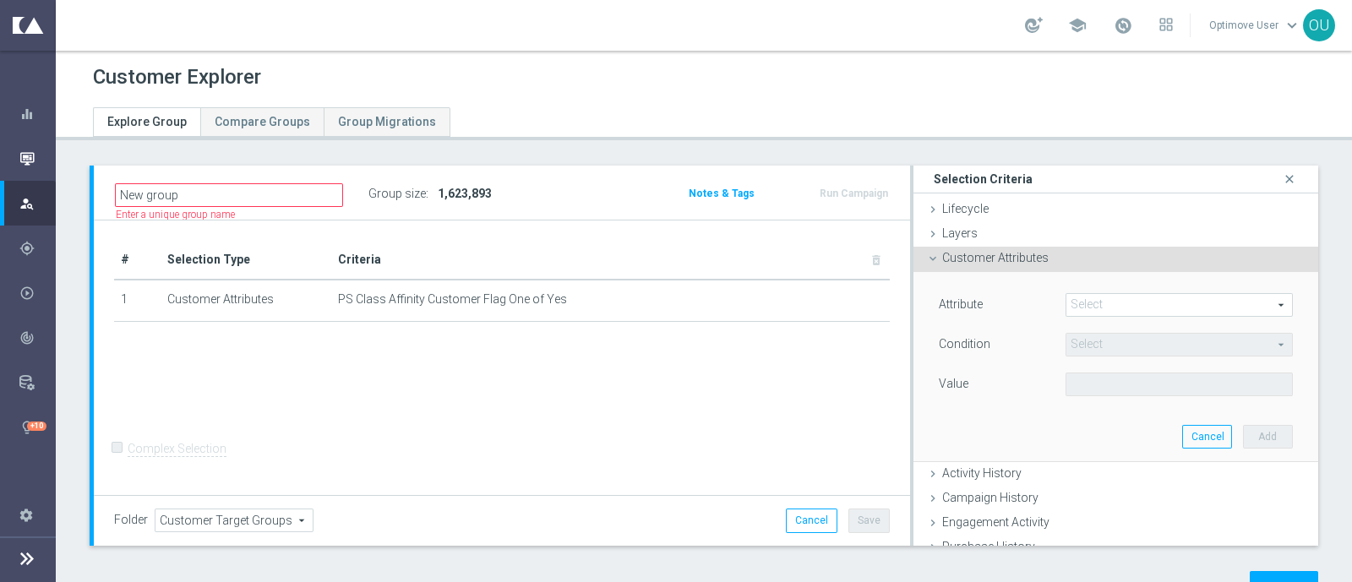
drag, startPoint x: 31, startPoint y: 150, endPoint x: 19, endPoint y: 150, distance: 12.7
drag, startPoint x: 19, startPoint y: 150, endPoint x: 569, endPoint y: 150, distance: 550.1
click at [569, 150] on div "Customer Explorer Explore Group Compare Groups Group Migrations New group" at bounding box center [704, 317] width 1296 height 532
click at [34, 162] on icon "button" at bounding box center [26, 158] width 15 height 15
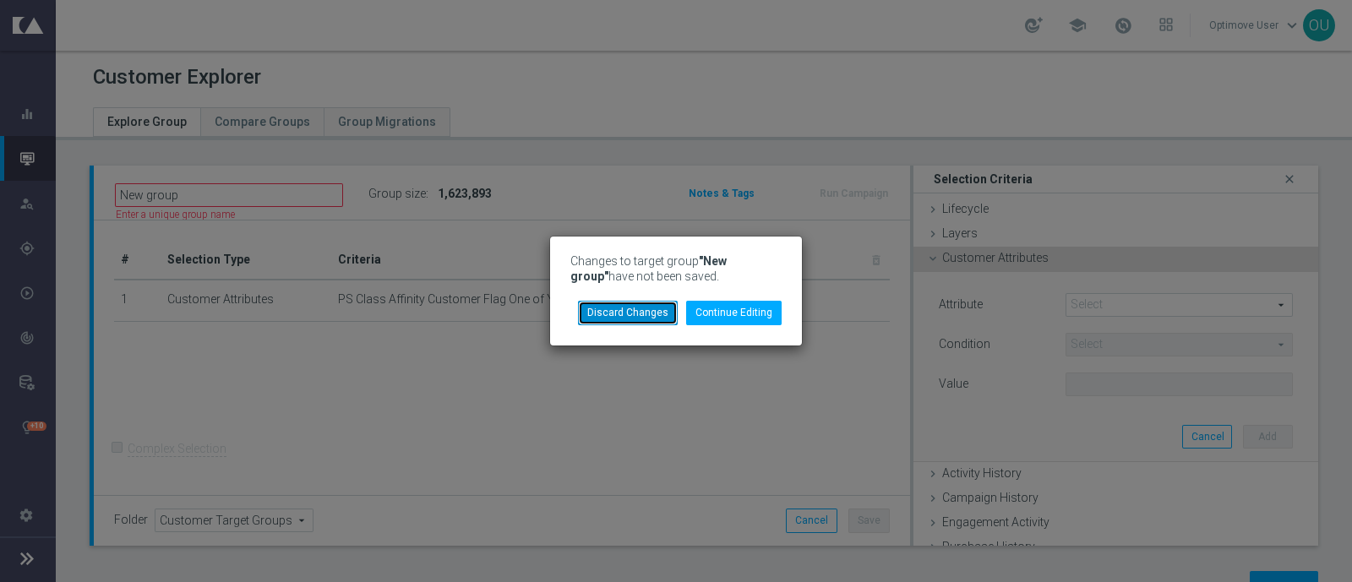
click at [629, 308] on button "Discard Changes" at bounding box center [628, 313] width 100 height 24
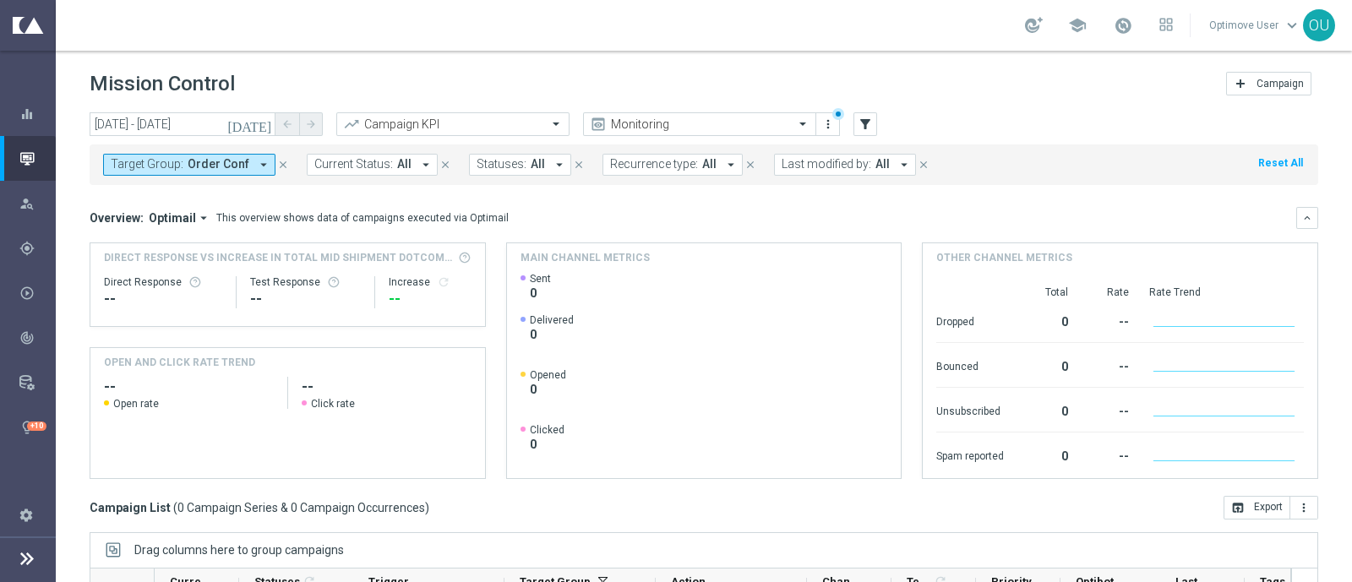
click at [259, 163] on icon "arrow_drop_down" at bounding box center [263, 164] width 15 height 15
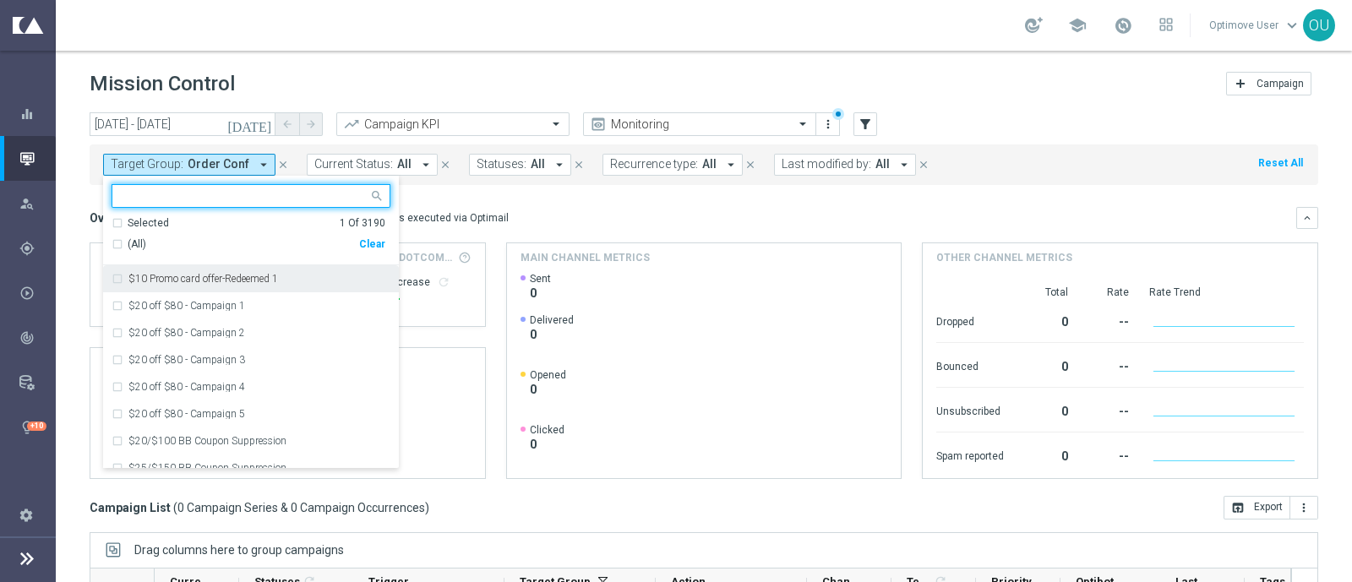
click at [0, 0] on div "Clear" at bounding box center [0, 0] width 0 height 0
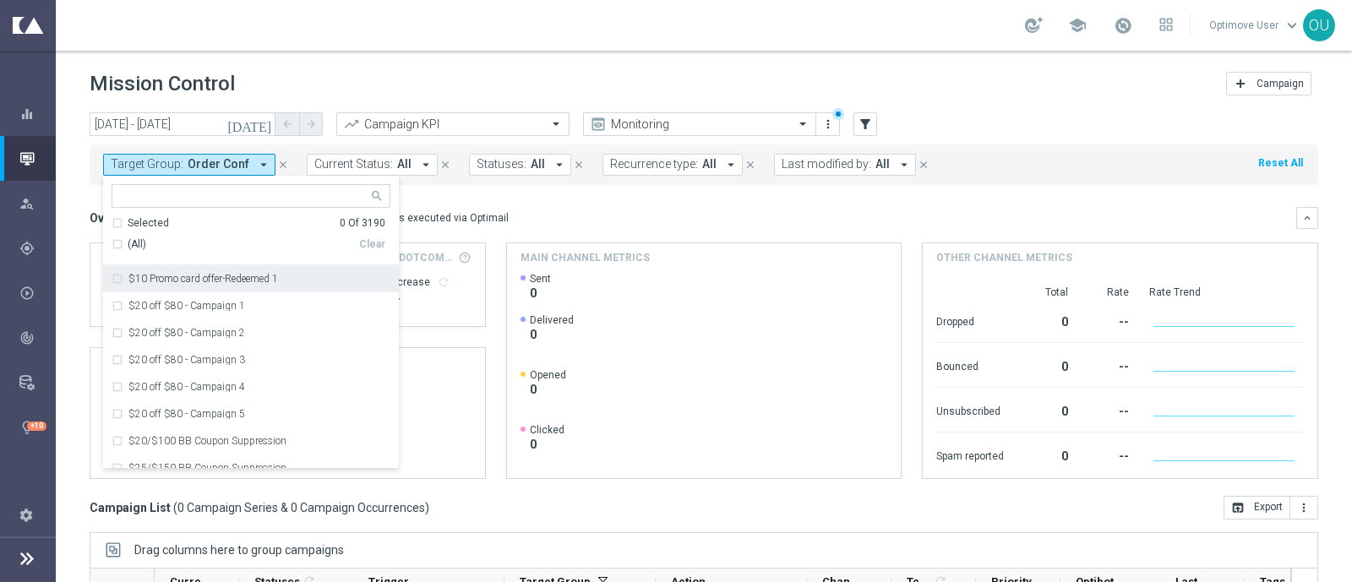
click at [487, 194] on mini-dashboard "Overview: Optimail arrow_drop_down This overview shows data of campaigns execut…" at bounding box center [704, 340] width 1229 height 311
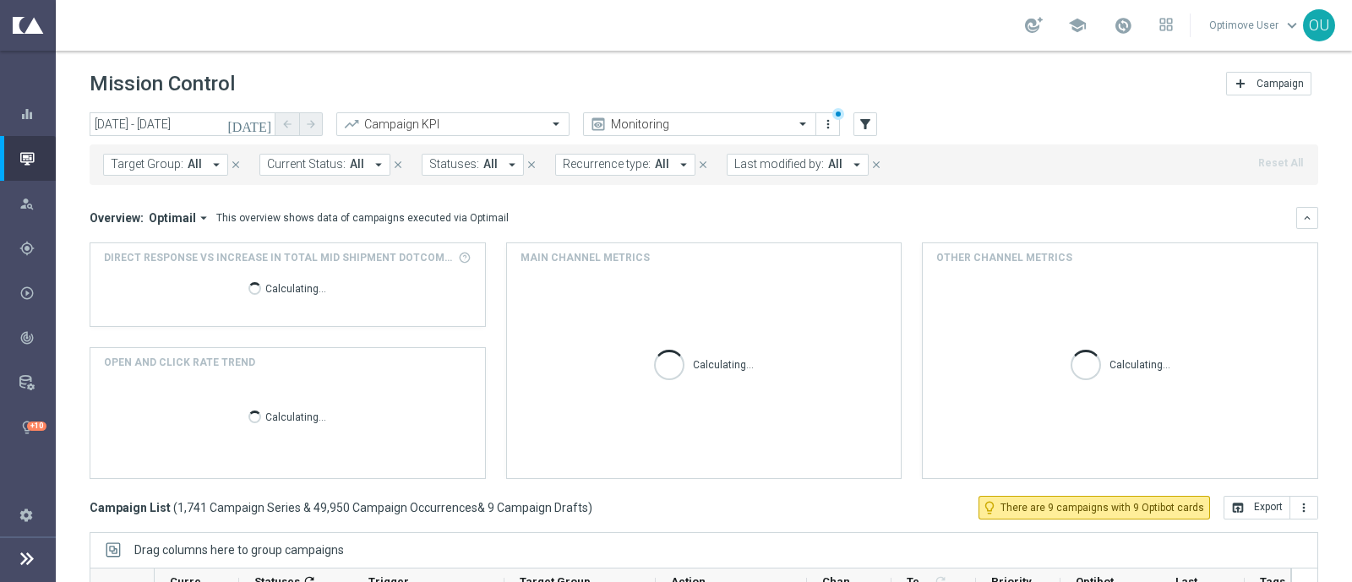
click at [163, 219] on span "Optimail" at bounding box center [172, 217] width 47 height 15
click at [172, 243] on div "Analysis" at bounding box center [164, 244] width 101 height 24
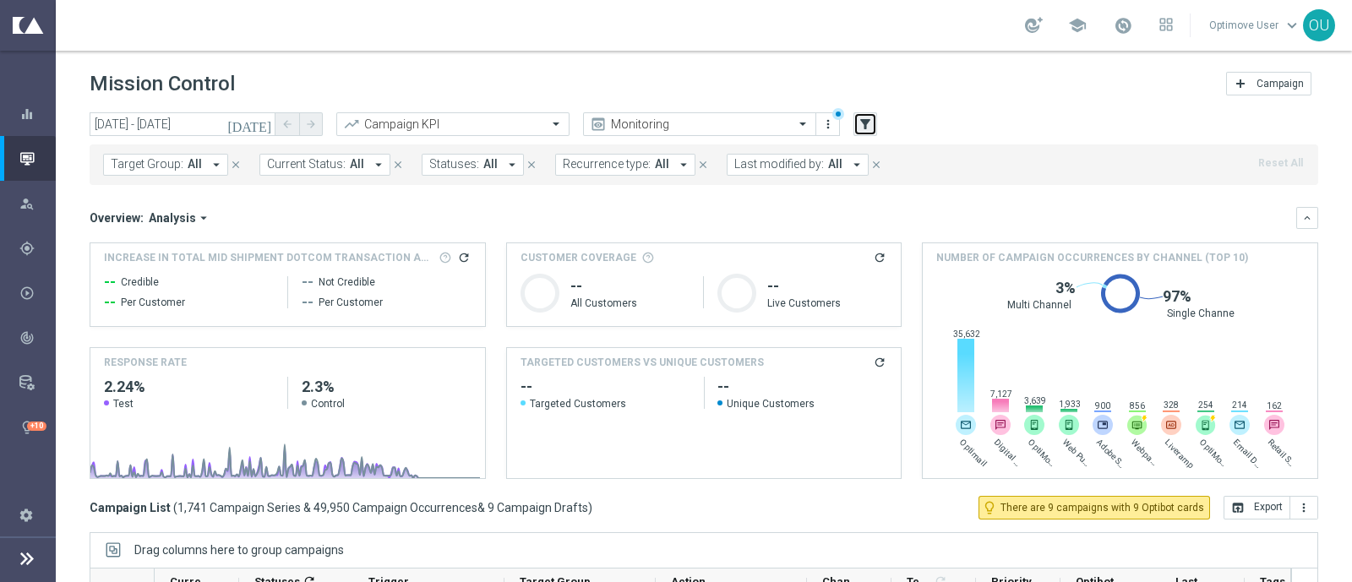
click at [872, 118] on icon "filter_alt" at bounding box center [865, 124] width 15 height 15
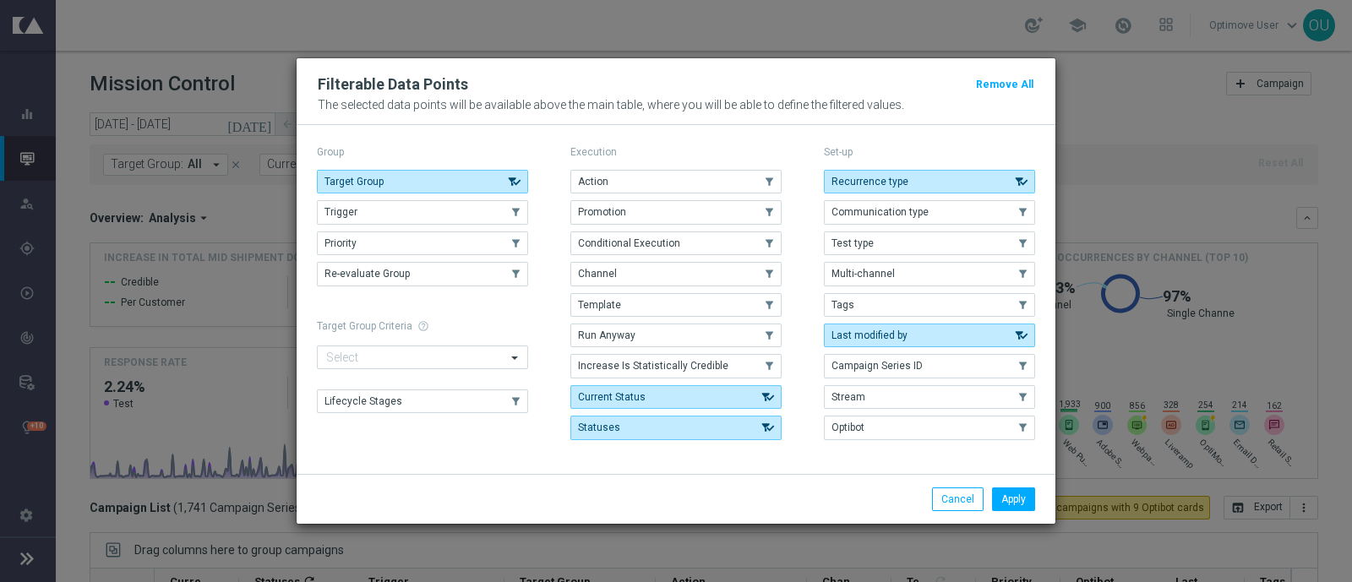
click at [1095, 192] on modal-container "Filterable Data Points Remove All The selected data points will be available ab…" at bounding box center [676, 291] width 1352 height 582
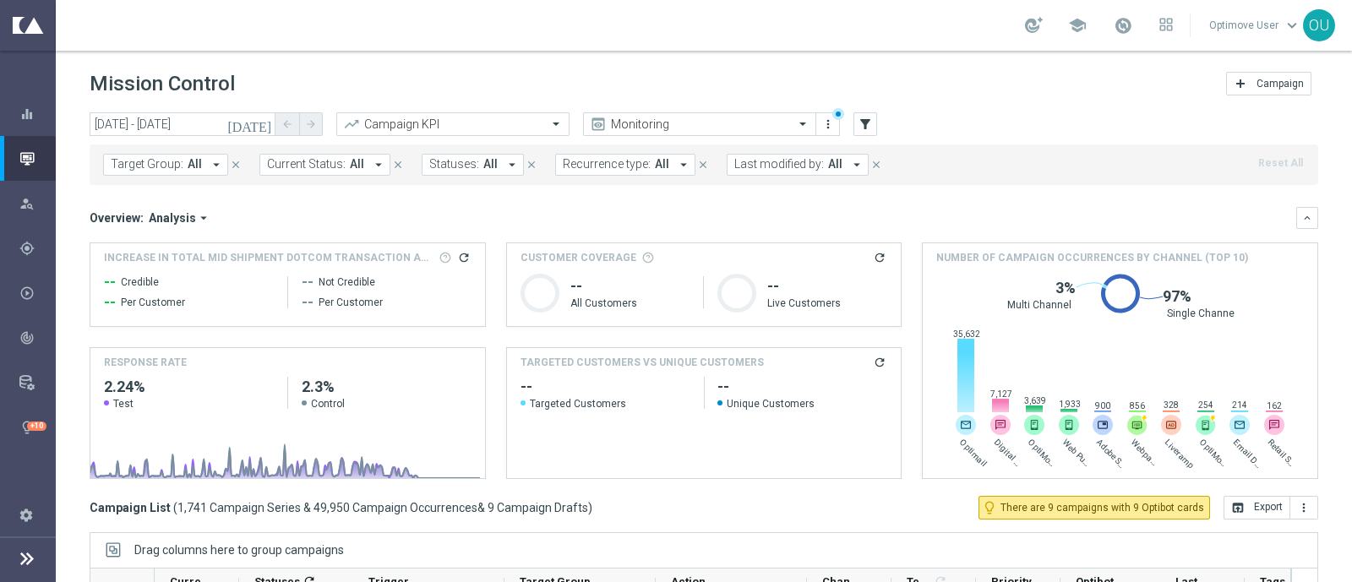
click at [190, 169] on span "All" at bounding box center [195, 164] width 14 height 14
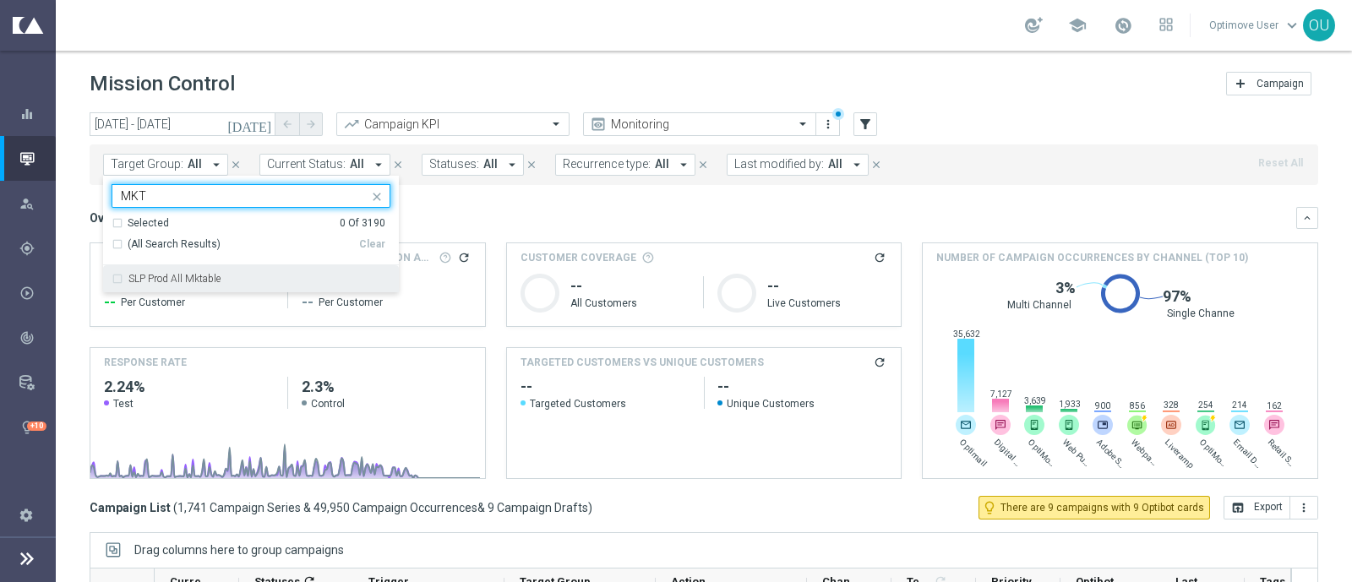
type input "MKT"
click at [373, 195] on icon "close" at bounding box center [377, 197] width 14 height 14
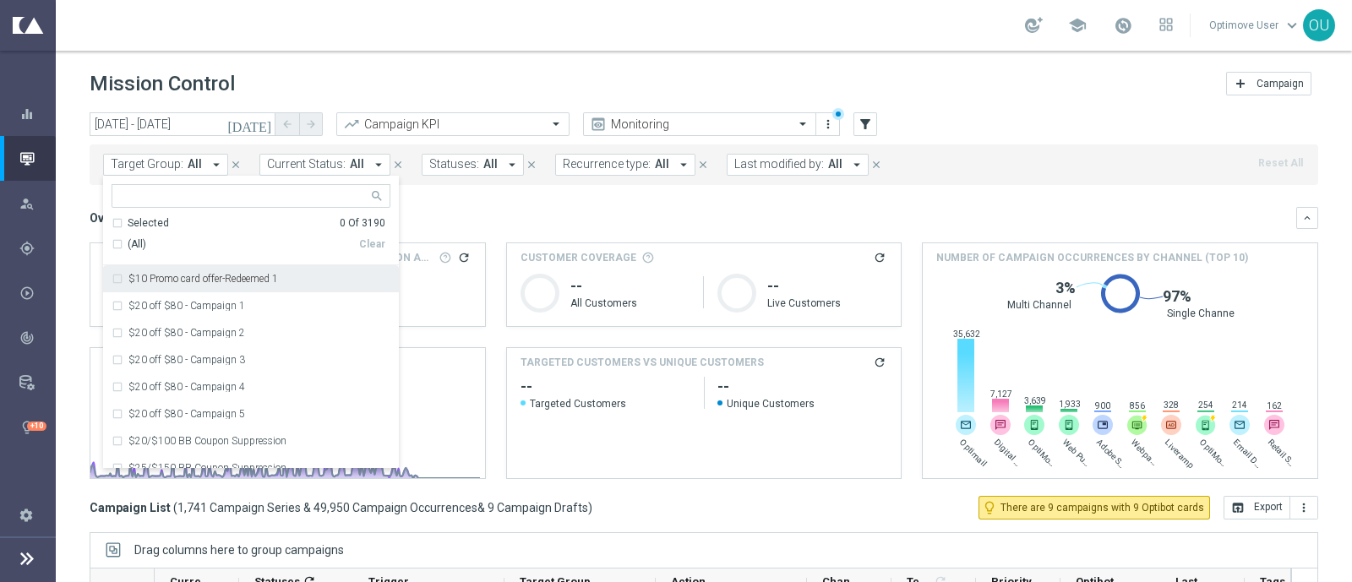
click at [691, 182] on div "Target Group: All arrow_drop_down Selected 0 Of 3190 (All) Clear $10 Promo card…" at bounding box center [704, 164] width 1229 height 41
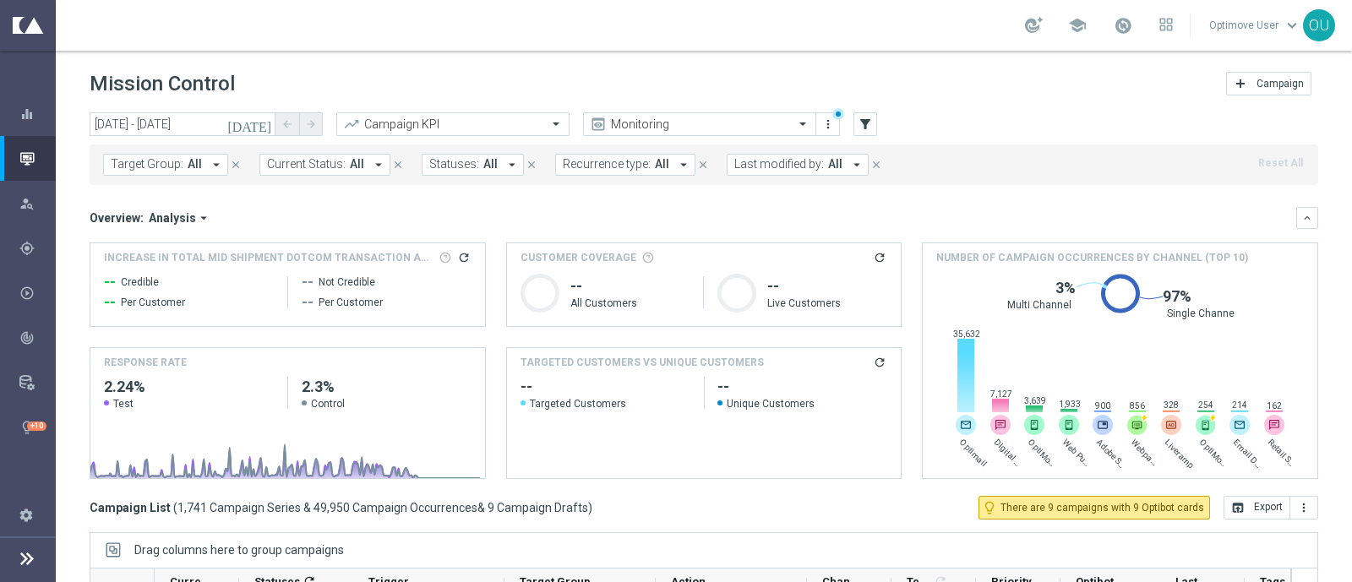
click at [194, 162] on span "All" at bounding box center [195, 164] width 14 height 14
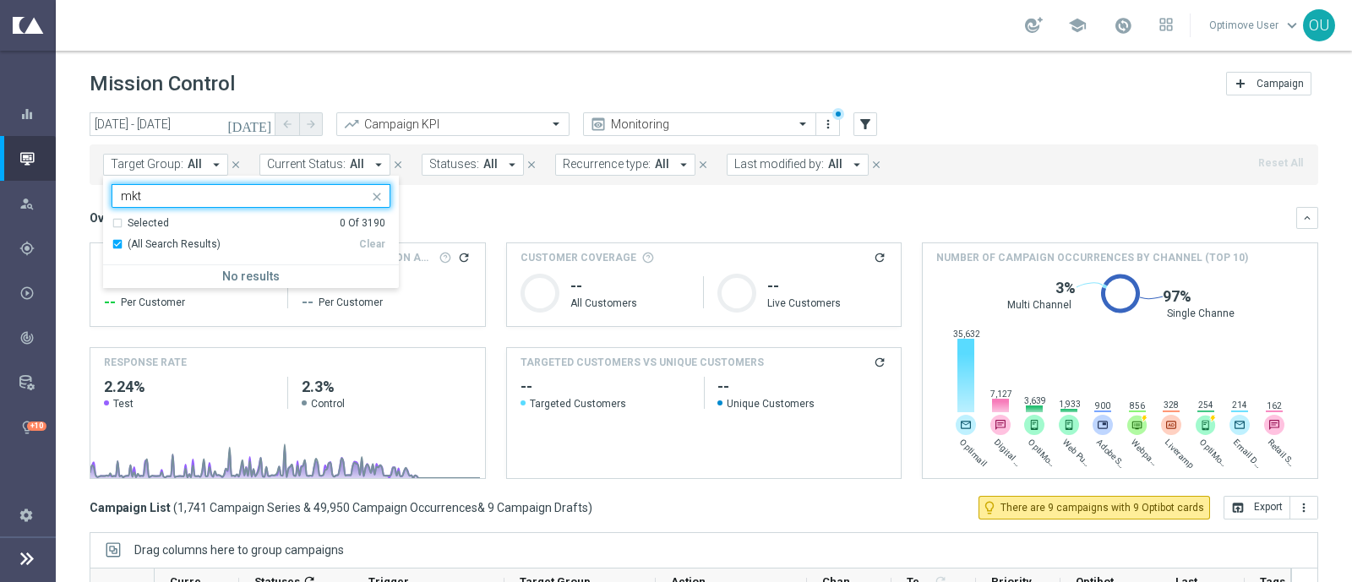
type input "mkt"
click at [525, 203] on mini-dashboard "Overview: Analysis arrow_drop_down keyboard_arrow_down Increase In Total Mid Sh…" at bounding box center [704, 340] width 1229 height 311
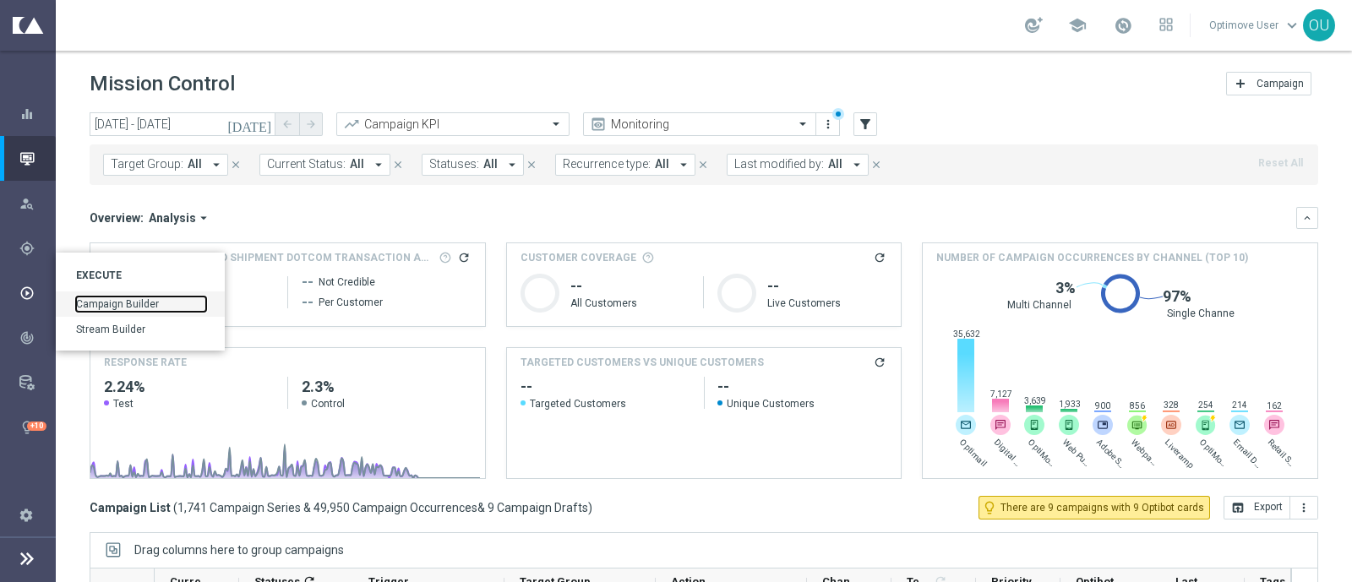
click at [112, 297] on link "Campaign Builder" at bounding box center [141, 304] width 130 height 15
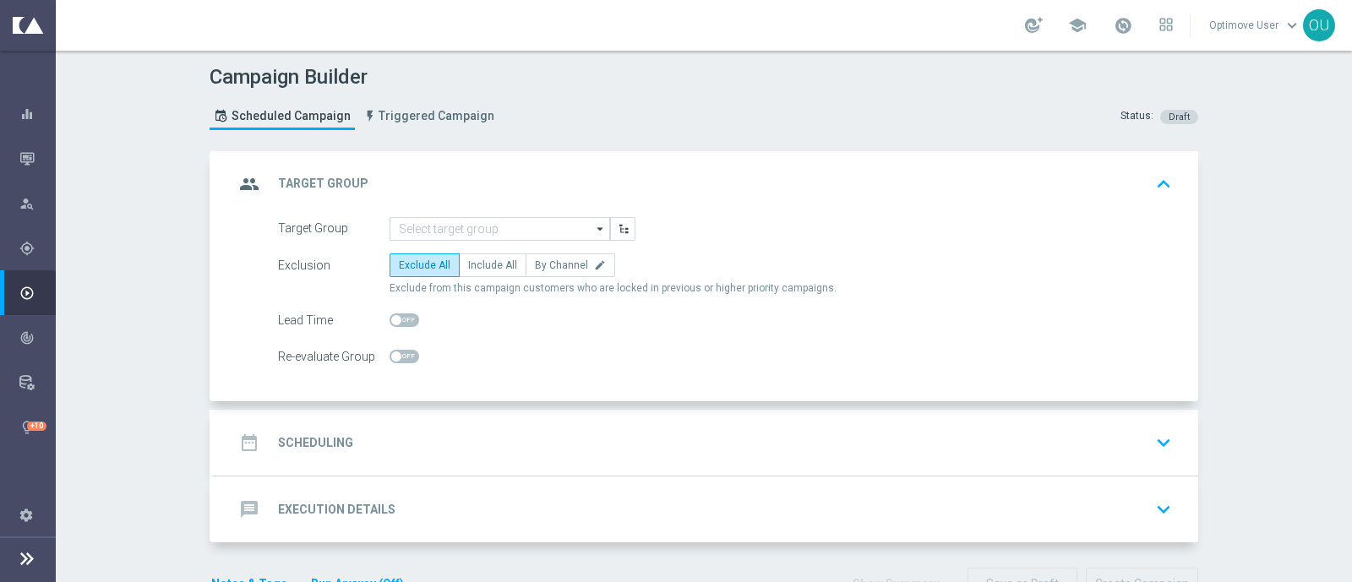
click at [313, 439] on h2 "Scheduling" at bounding box center [315, 443] width 75 height 16
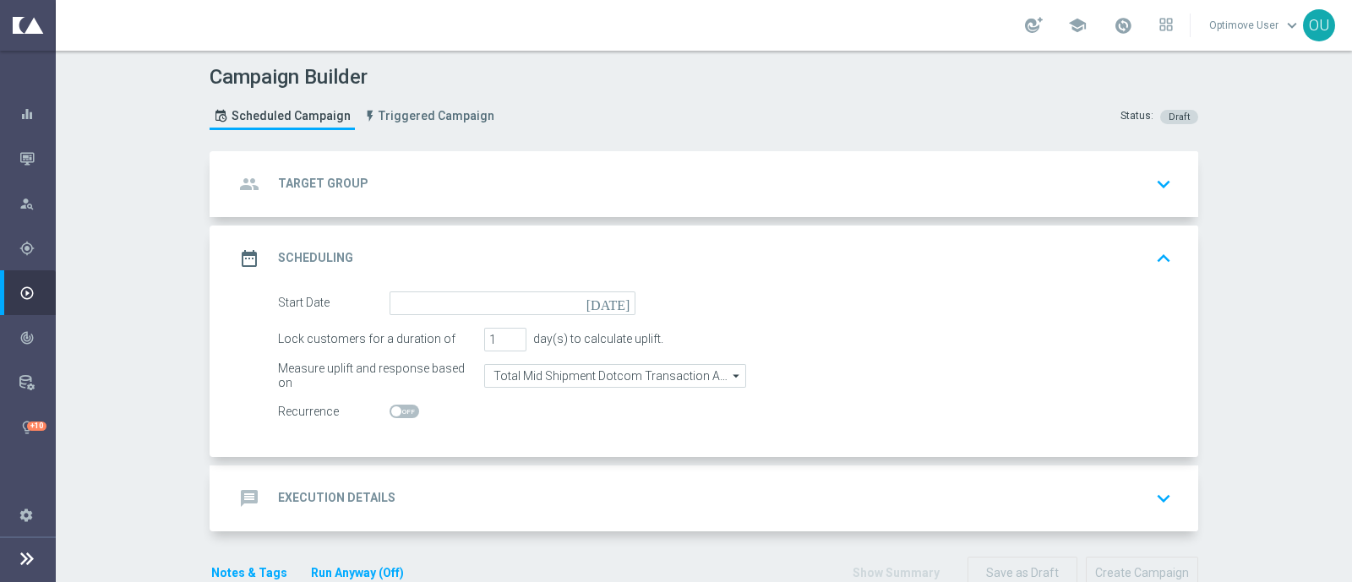
click at [368, 493] on h2 "Execution Details" at bounding box center [336, 498] width 117 height 16
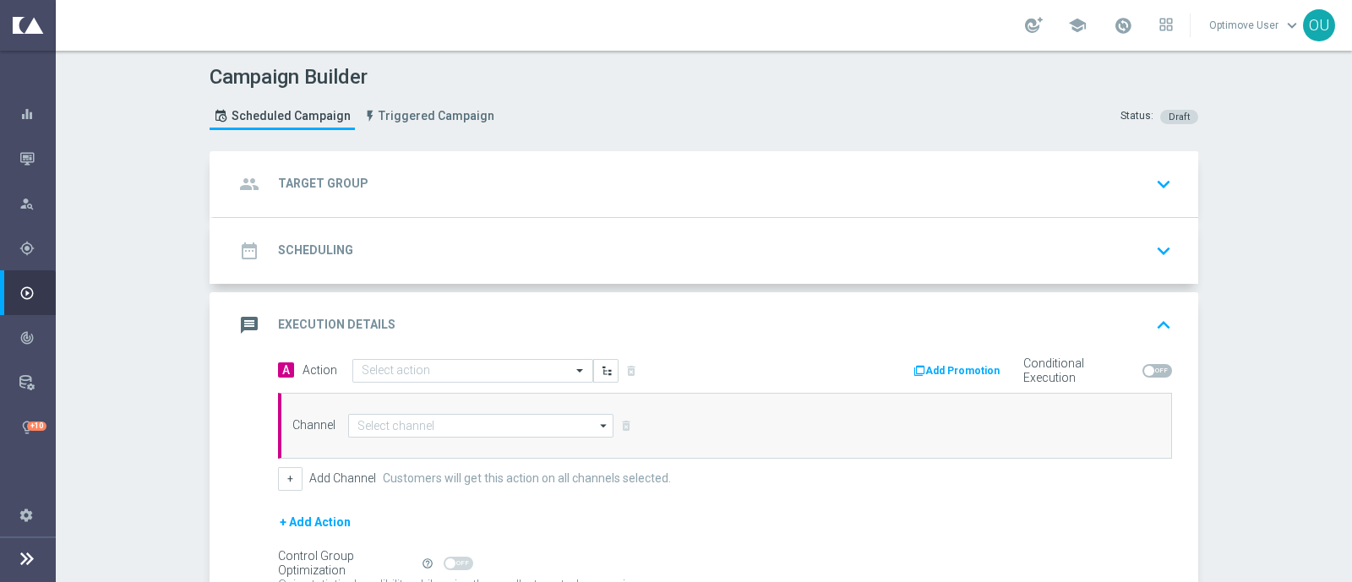
scroll to position [105, 0]
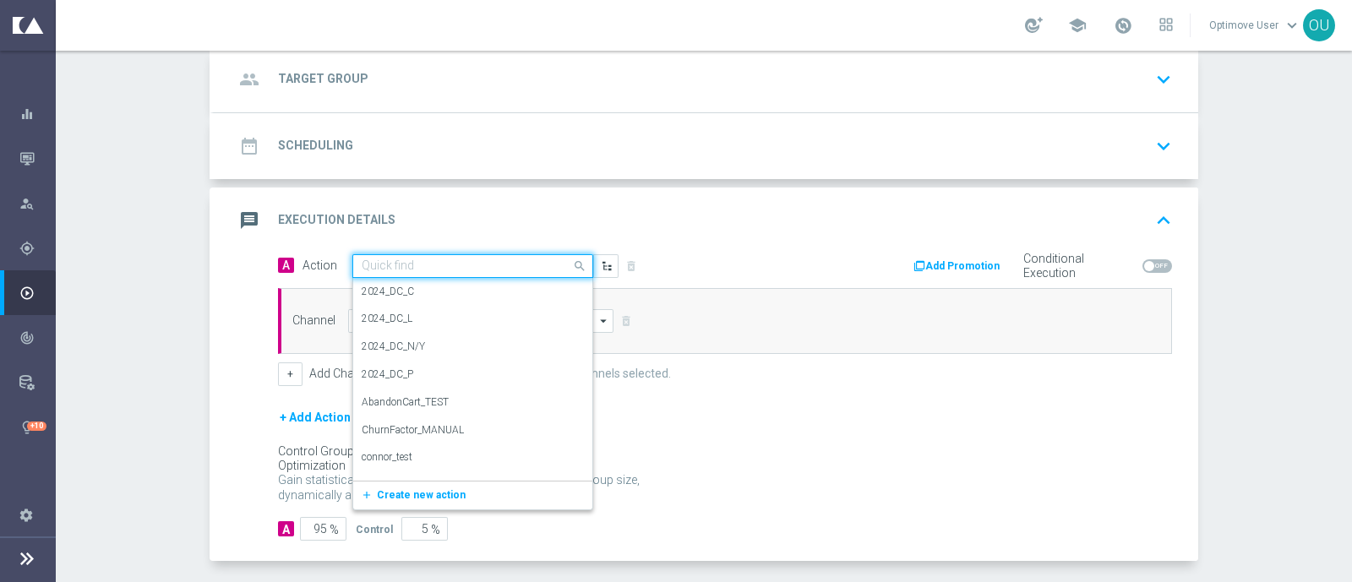
click at [417, 264] on input "text" at bounding box center [456, 266] width 188 height 14
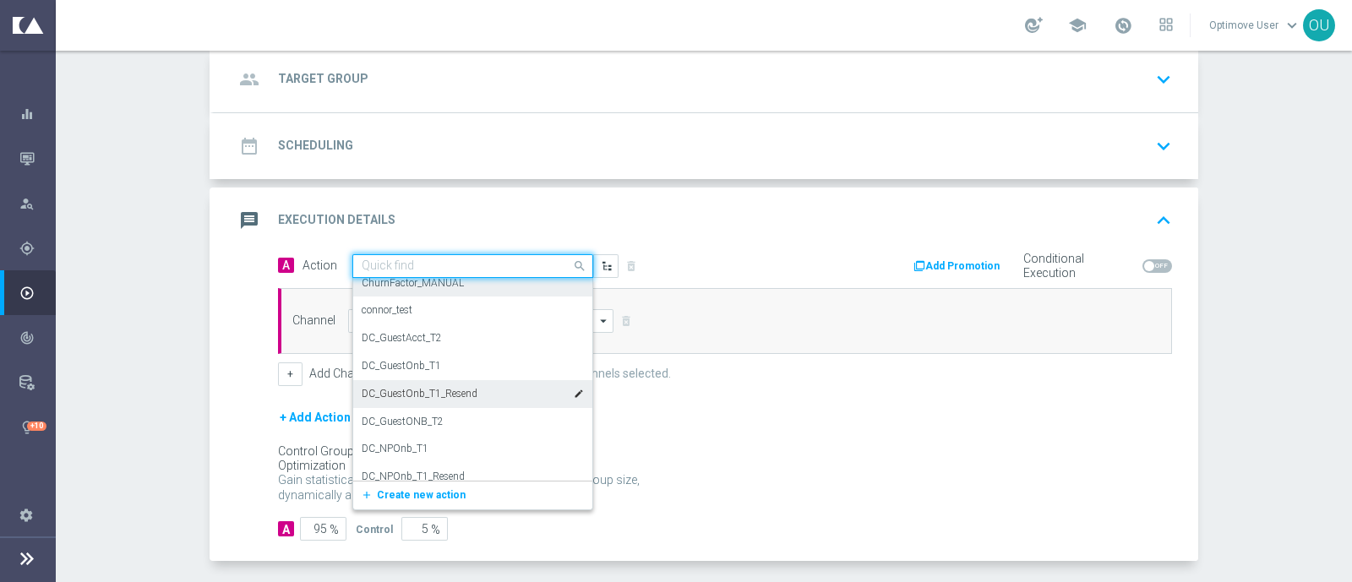
scroll to position [210, 0]
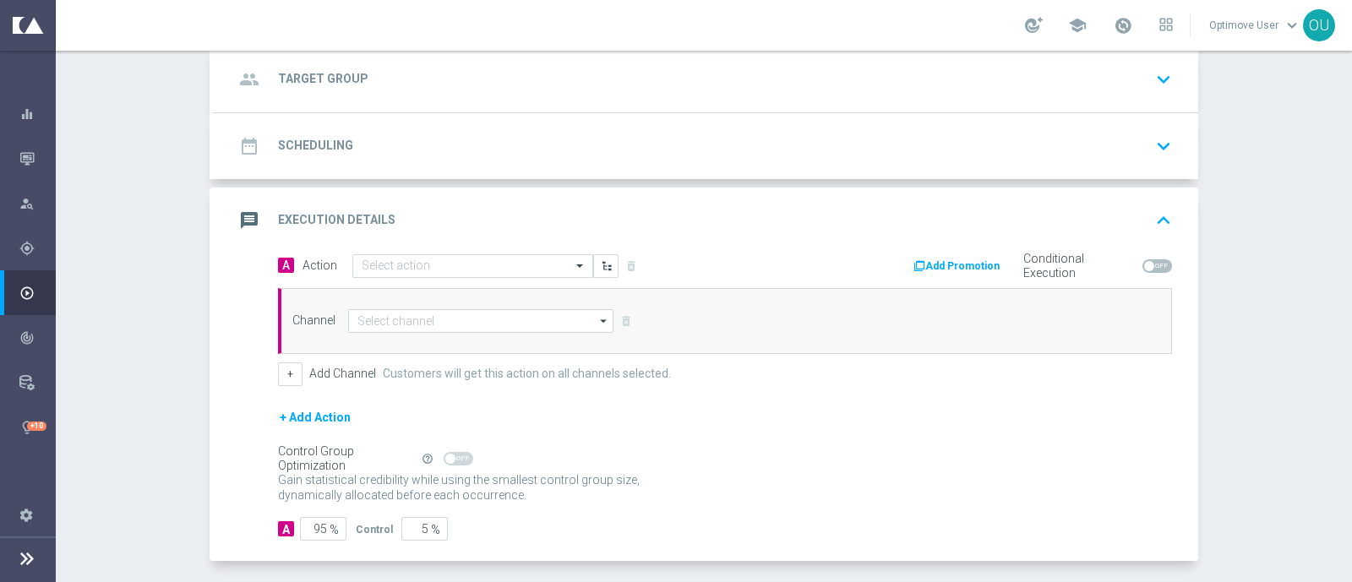
click at [673, 324] on div "Channel arrow_drop_down Drag here to set row groups Drag here to set column lab…" at bounding box center [722, 321] width 884 height 24
click at [553, 326] on input at bounding box center [480, 321] width 265 height 24
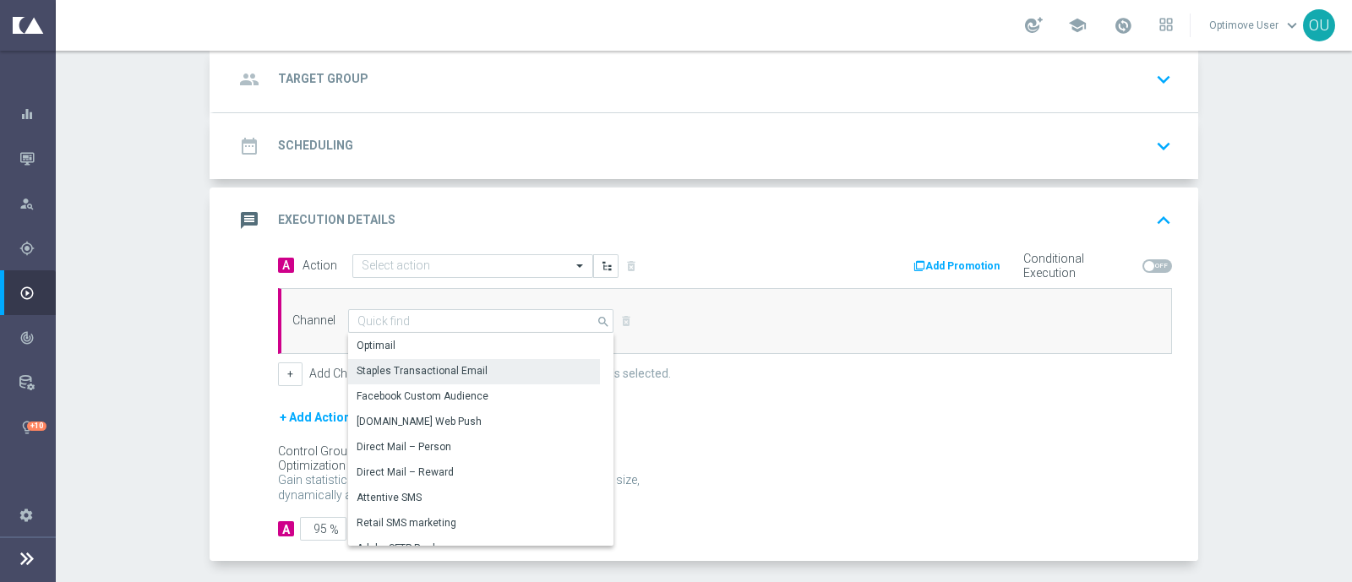
click at [506, 373] on div "Staples Transactional Email" at bounding box center [474, 371] width 252 height 24
type input "Staples Transactional Email"
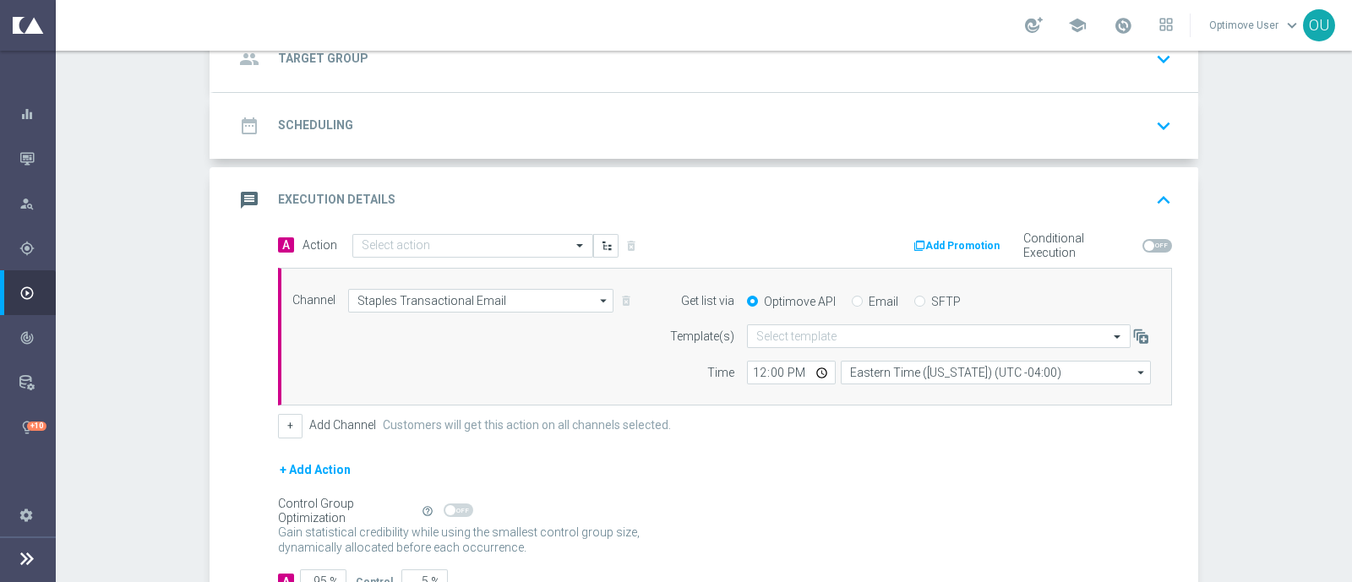
scroll to position [105, 0]
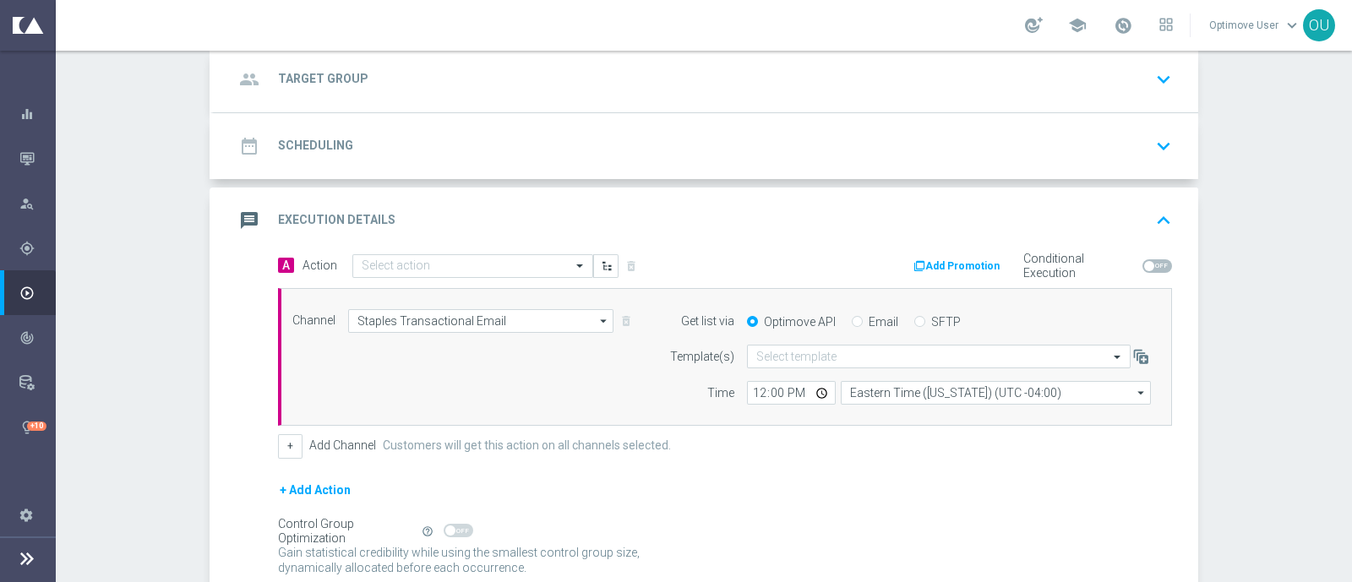
click at [598, 319] on icon "arrow_drop_down" at bounding box center [604, 321] width 17 height 22
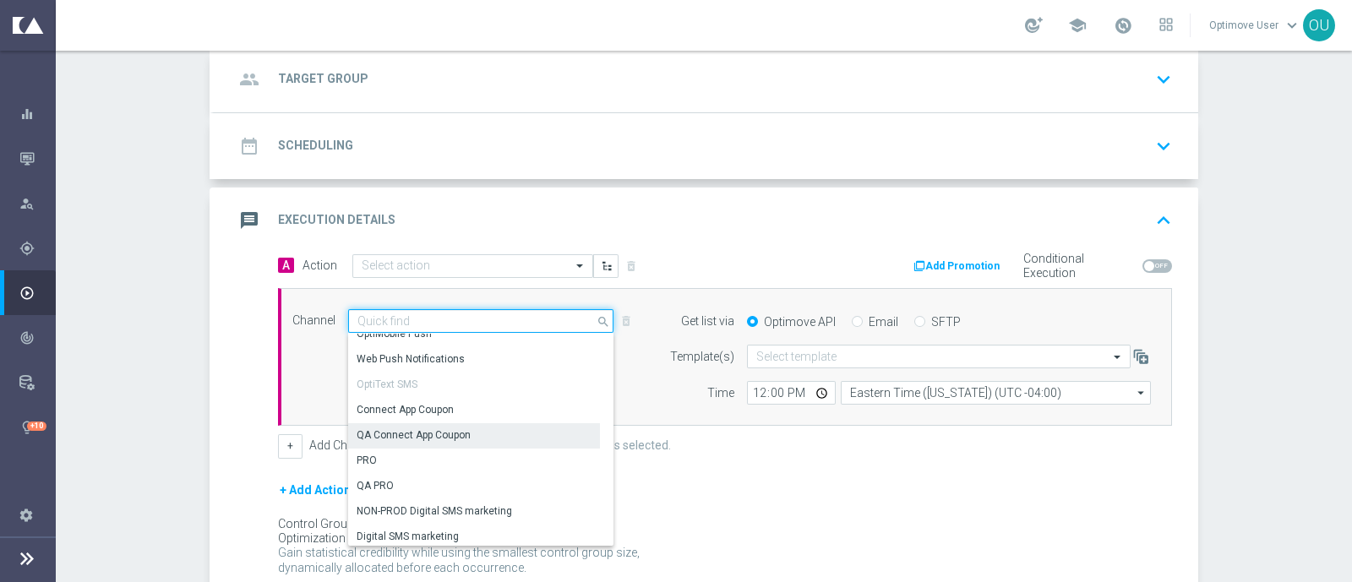
scroll to position [548, 0]
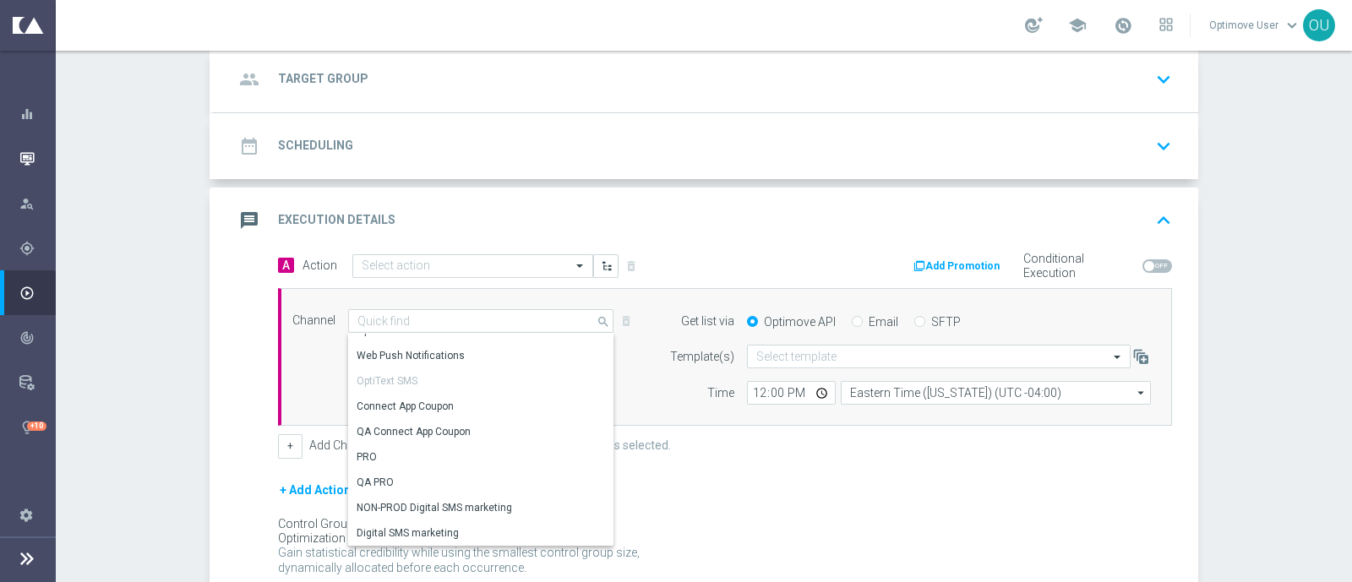
click at [23, 144] on div "Mission Control" at bounding box center [36, 158] width 35 height 45
type input "Staples Transactional Email"
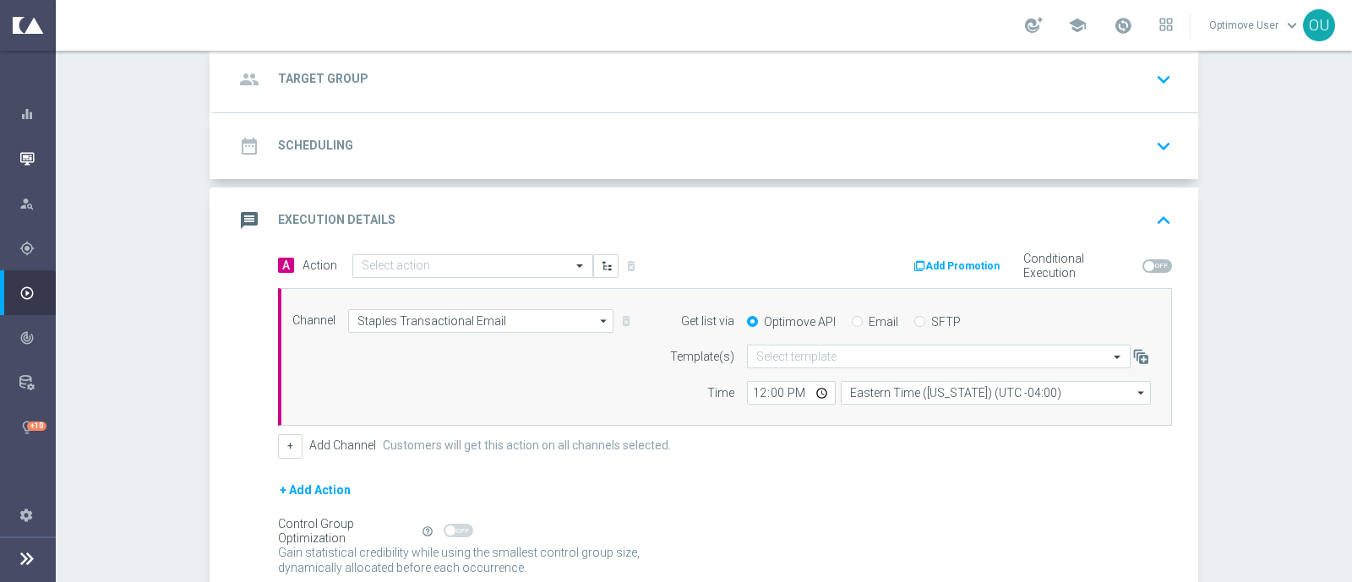
click at [36, 161] on div "Mission Control" at bounding box center [36, 158] width 35 height 45
click at [32, 160] on icon "button" at bounding box center [26, 158] width 15 height 15
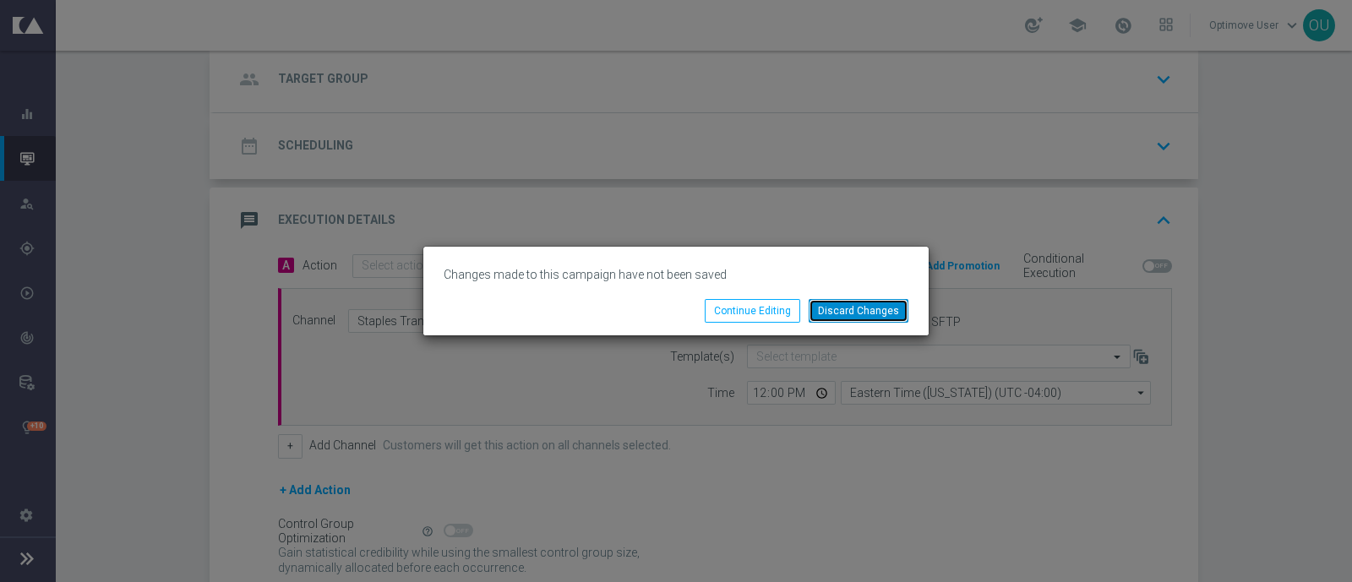
click at [870, 305] on button "Discard Changes" at bounding box center [859, 311] width 100 height 24
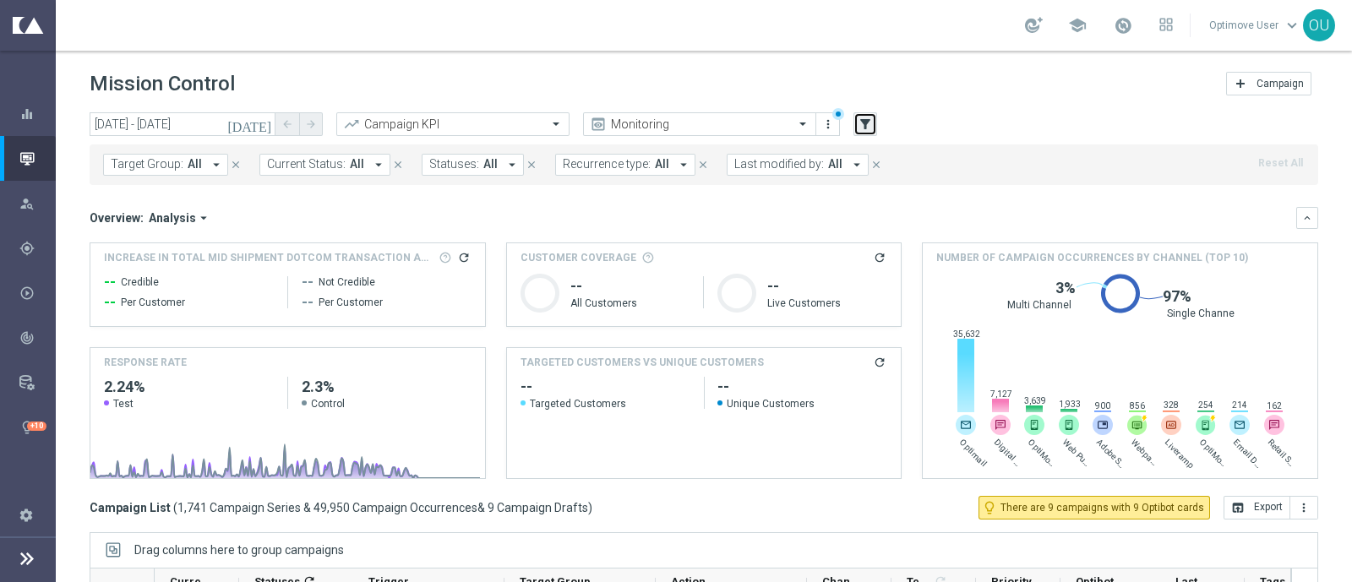
click at [869, 127] on icon "filter_alt" at bounding box center [865, 124] width 15 height 15
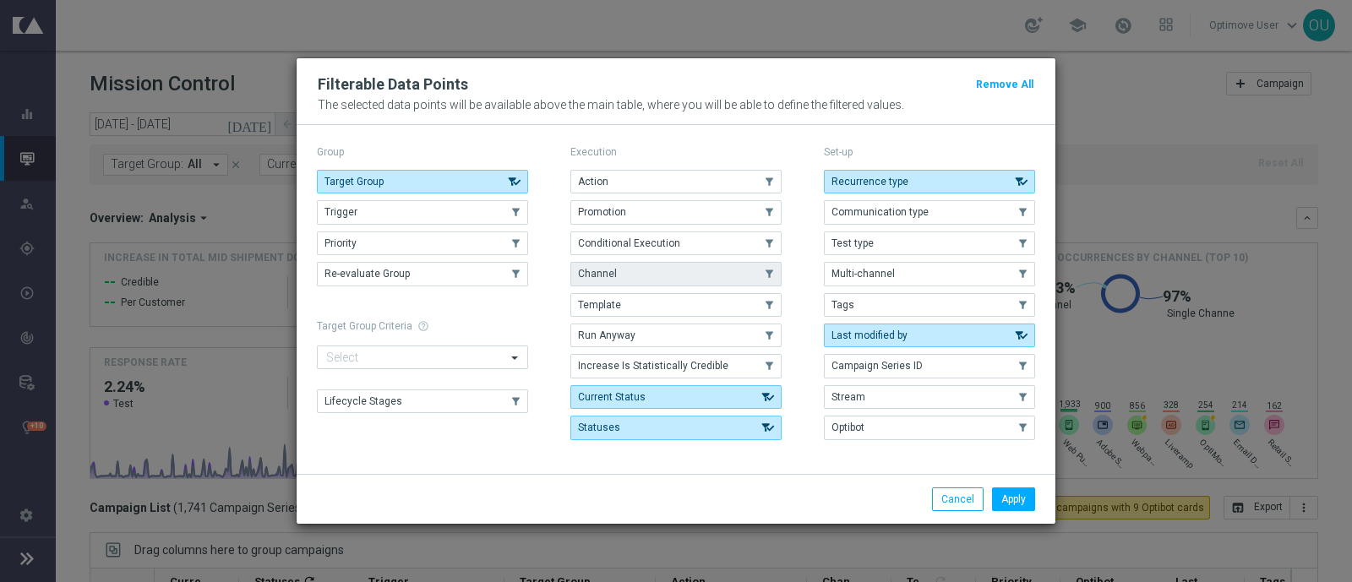
click at [659, 270] on button "Channel" at bounding box center [675, 274] width 211 height 24
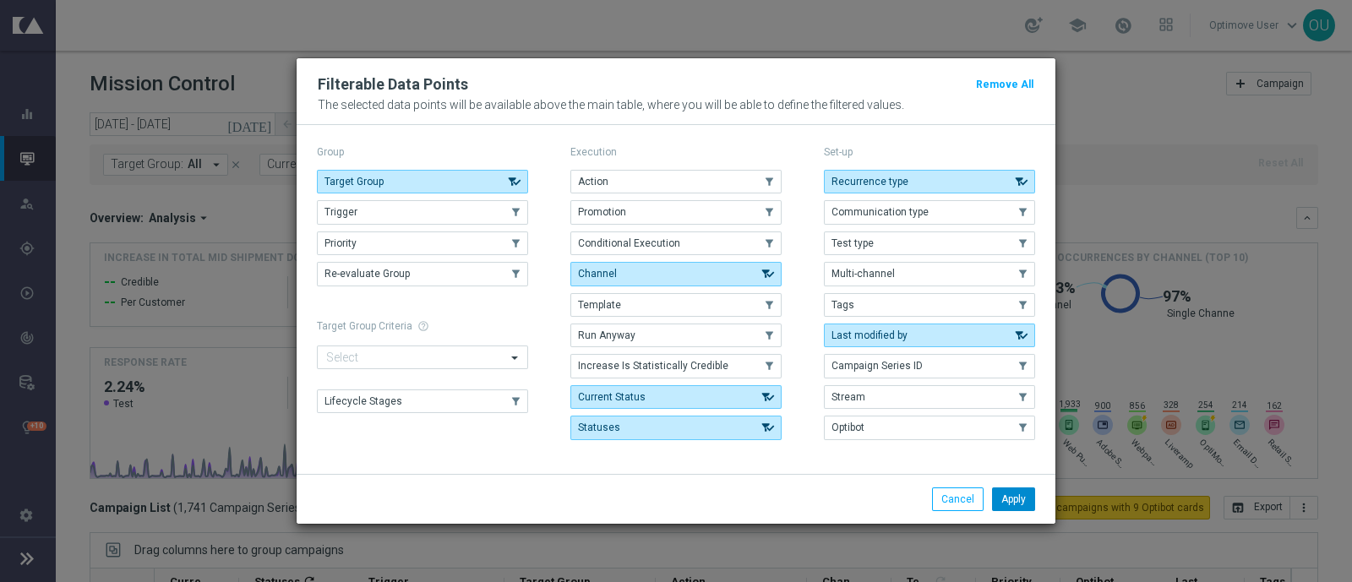
click at [1007, 503] on button "Apply" at bounding box center [1013, 500] width 43 height 24
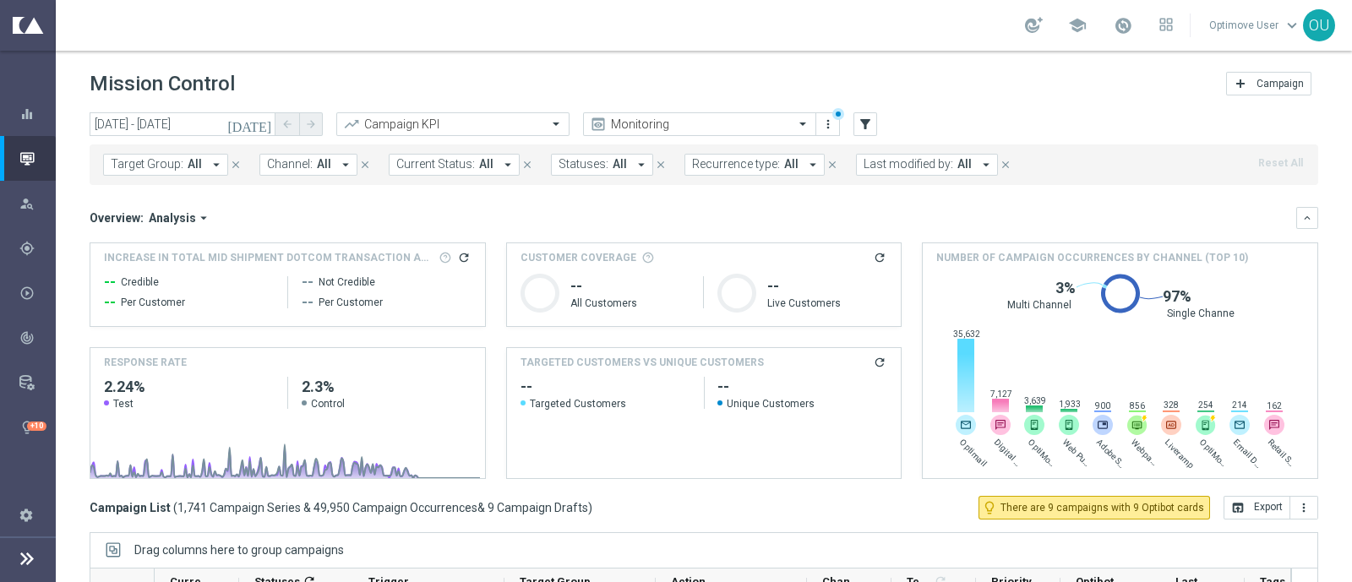
click at [319, 157] on span "All" at bounding box center [324, 164] width 14 height 14
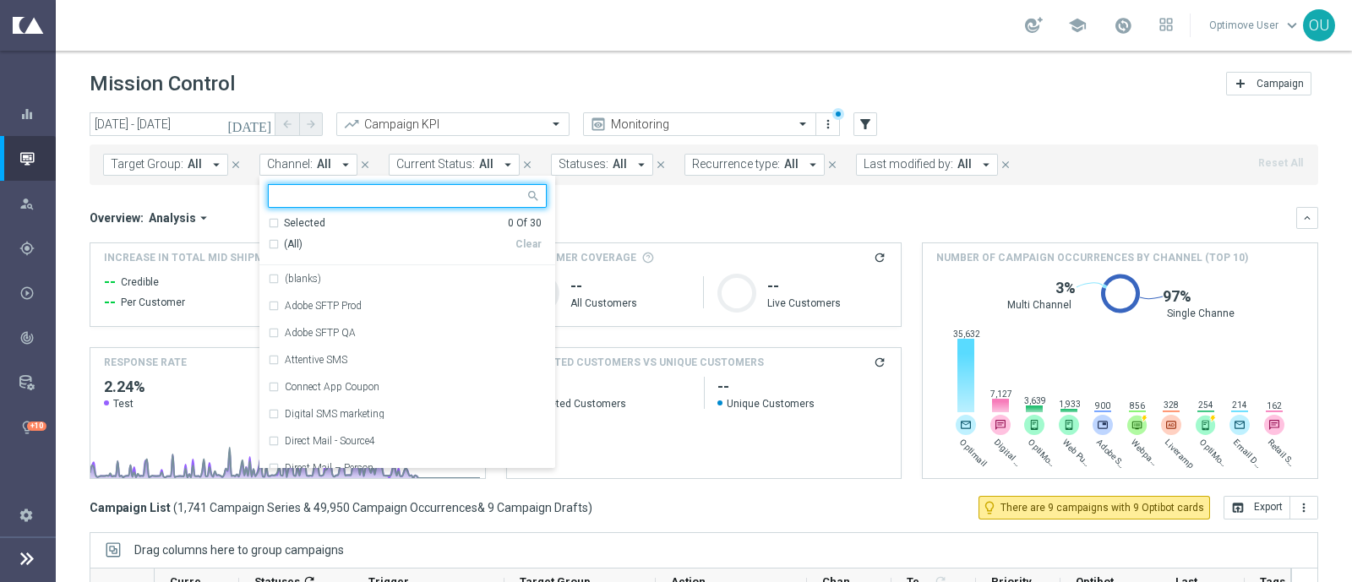
click at [360, 197] on input "text" at bounding box center [401, 196] width 248 height 14
type input "s"
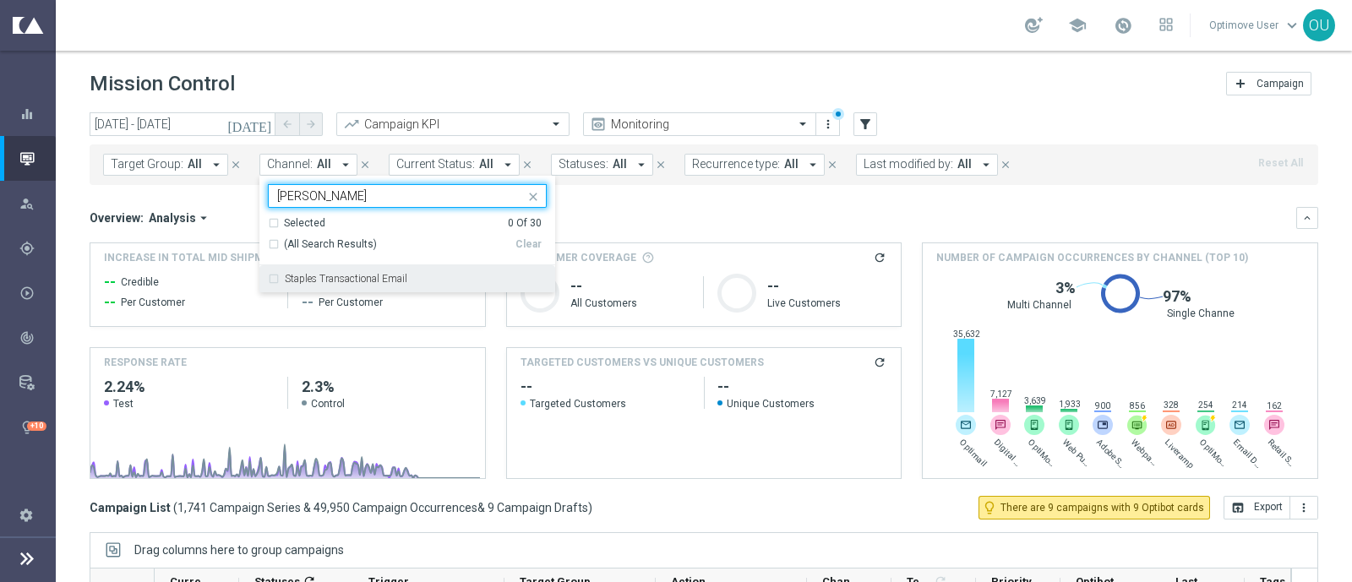
click at [401, 272] on div "Staples Transactional Email" at bounding box center [407, 278] width 279 height 27
type input "[PERSON_NAME]"
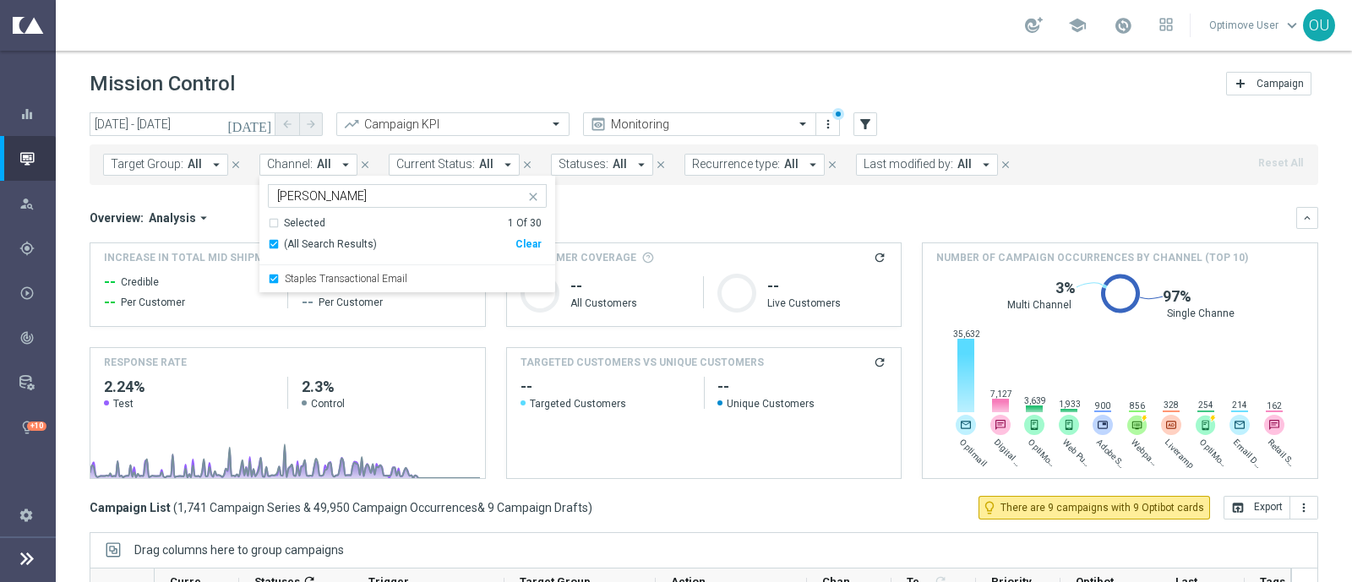
click at [743, 210] on div "Overview: Analysis arrow_drop_down" at bounding box center [693, 217] width 1207 height 15
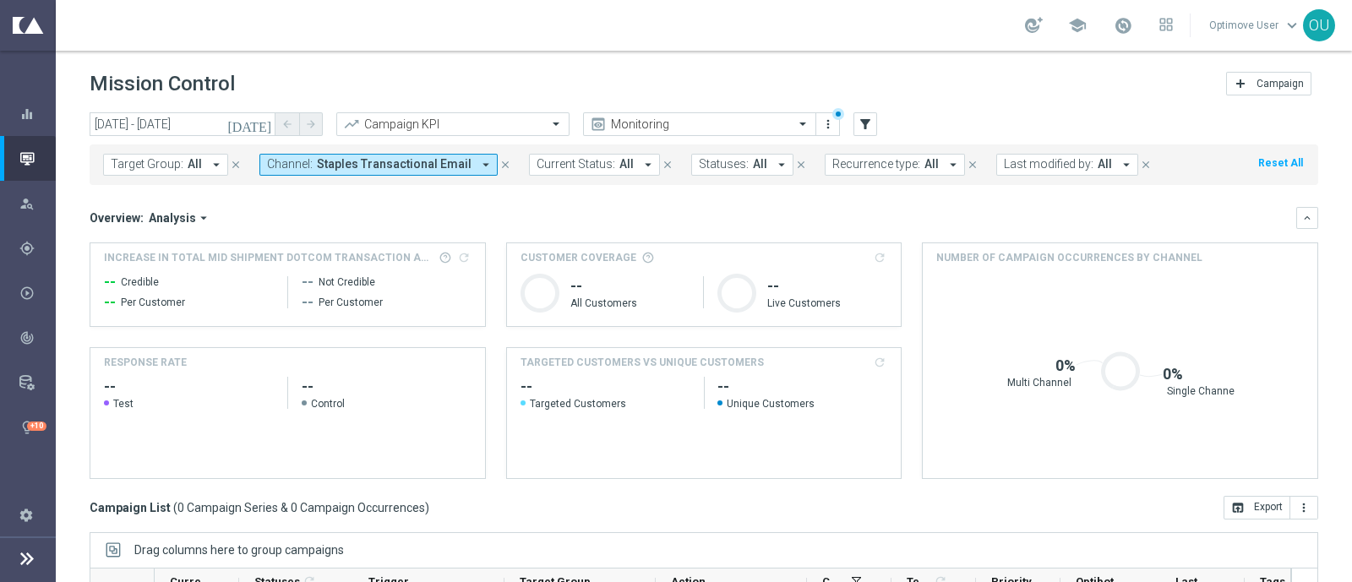
click at [478, 170] on icon "arrow_drop_down" at bounding box center [485, 164] width 15 height 15
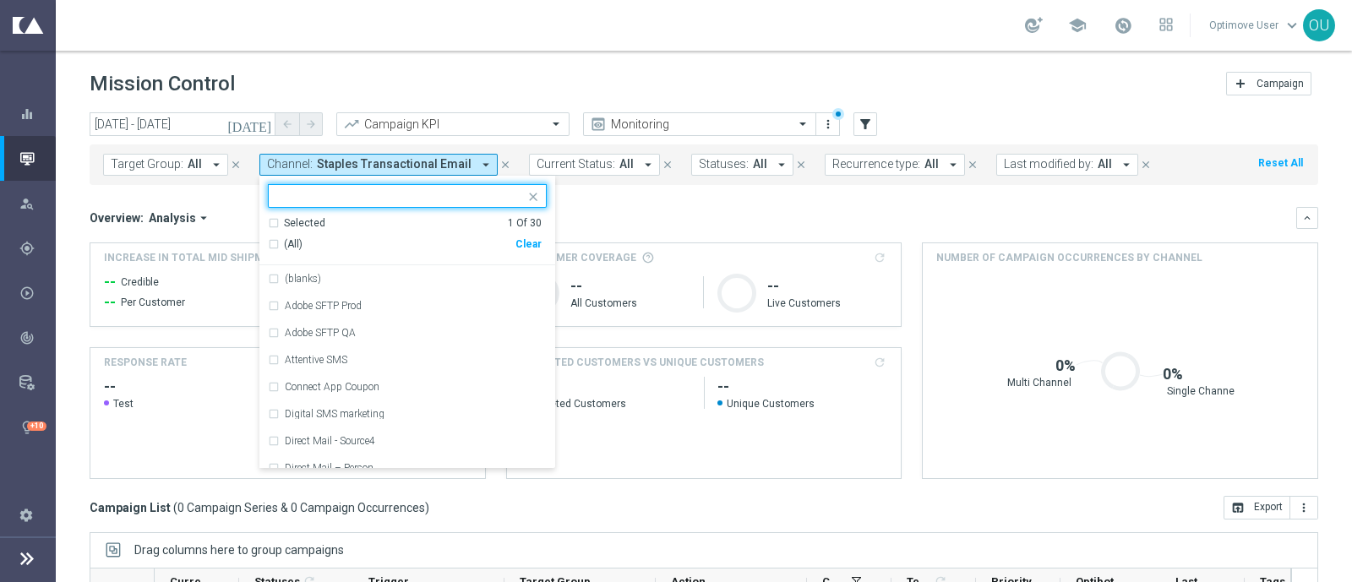
click at [0, 0] on div "Clear" at bounding box center [0, 0] width 0 height 0
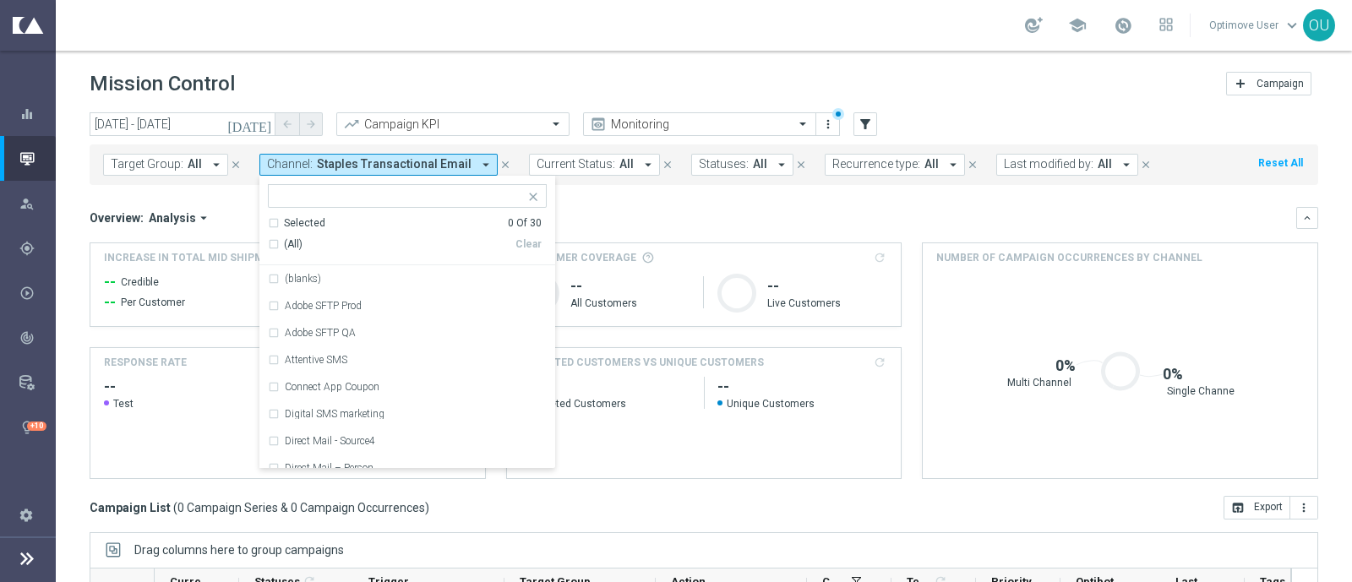
click at [606, 213] on div "Overview: Analysis arrow_drop_down" at bounding box center [693, 217] width 1207 height 15
